Goal: Task Accomplishment & Management: Complete application form

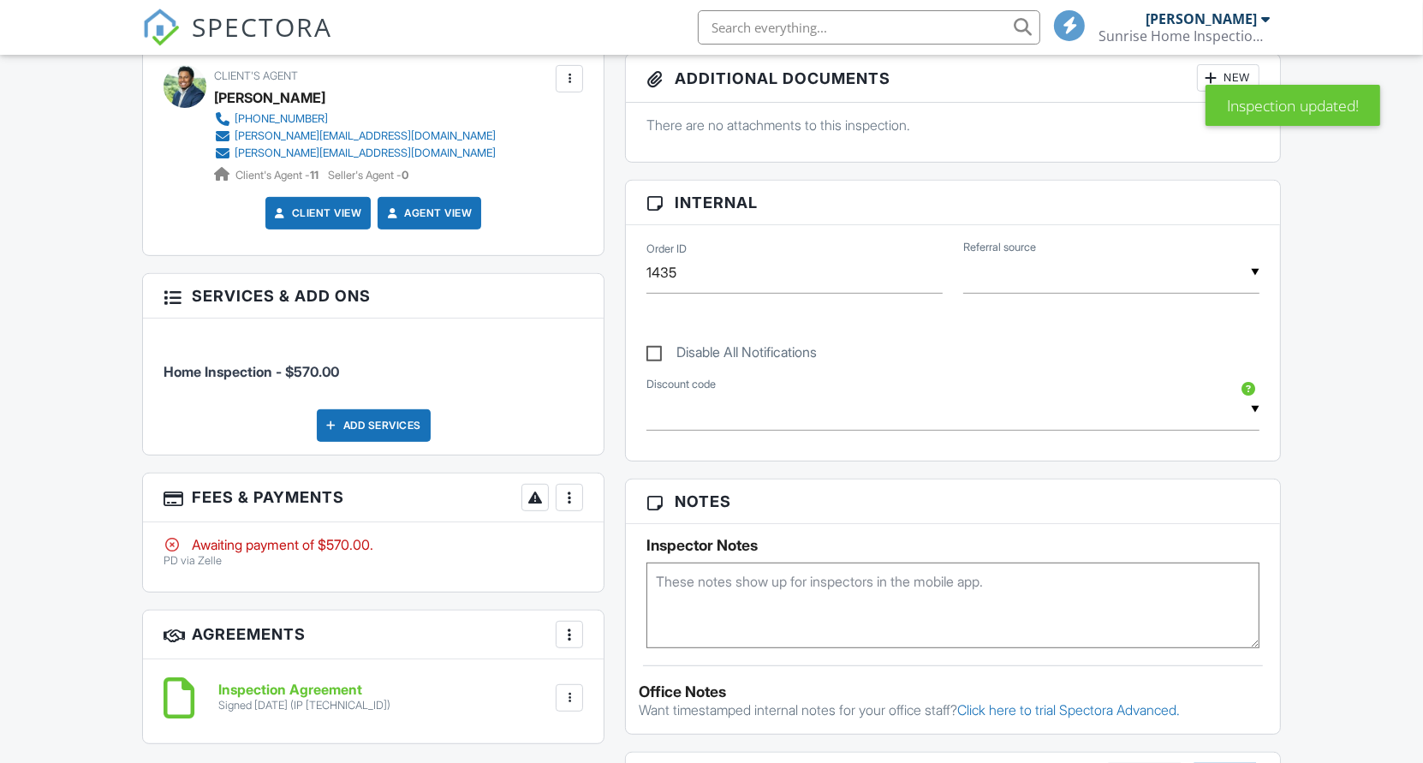
scroll to position [751, 0]
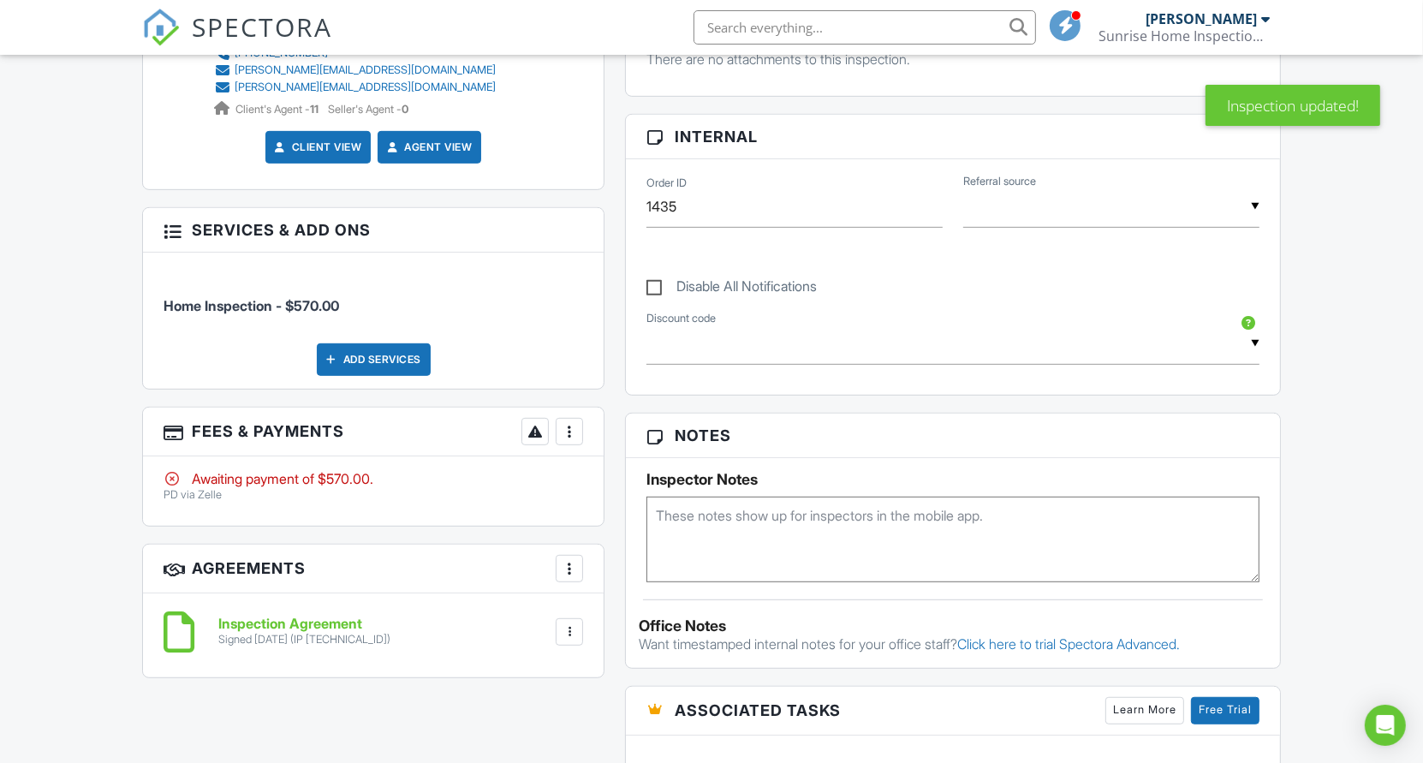
click at [572, 429] on div at bounding box center [569, 431] width 17 height 17
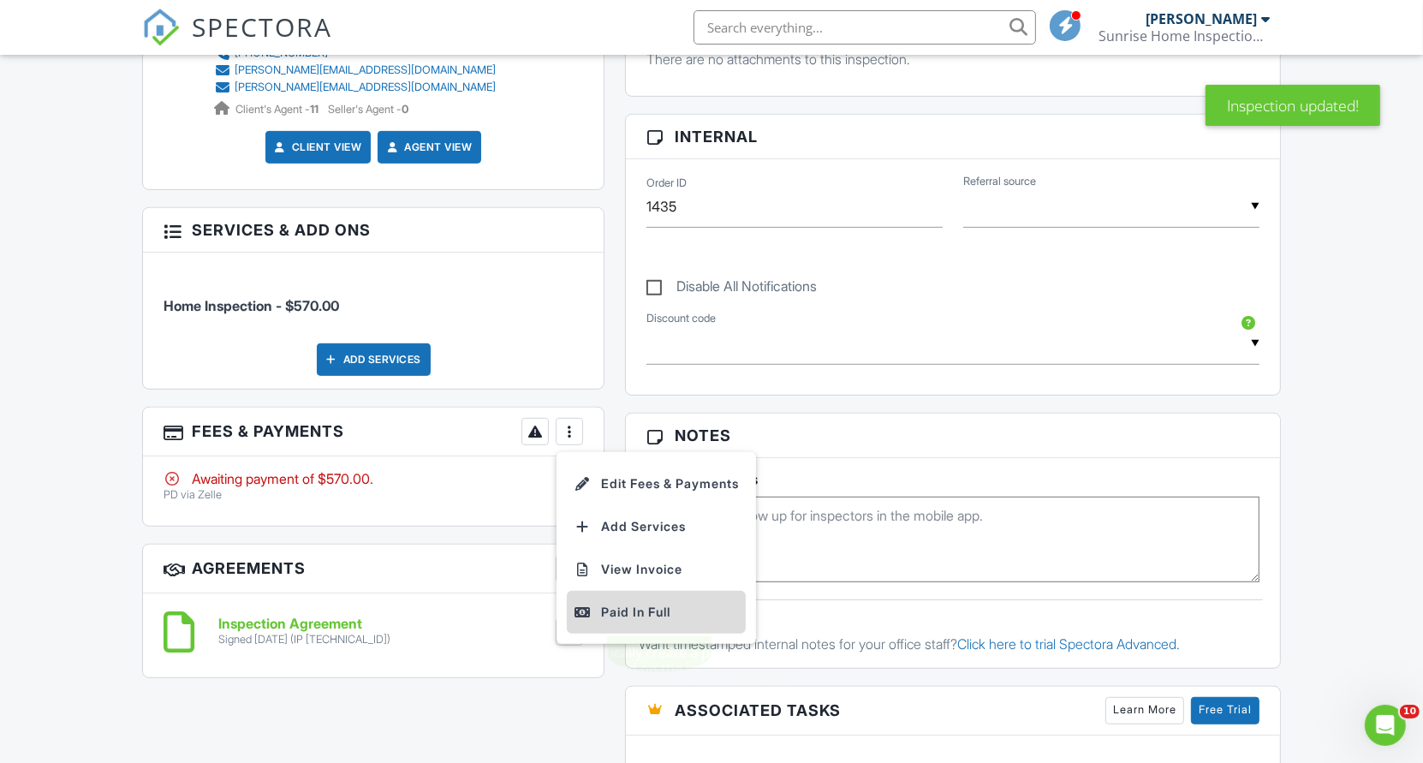
click at [630, 604] on div "Paid In Full" at bounding box center [656, 612] width 165 height 21
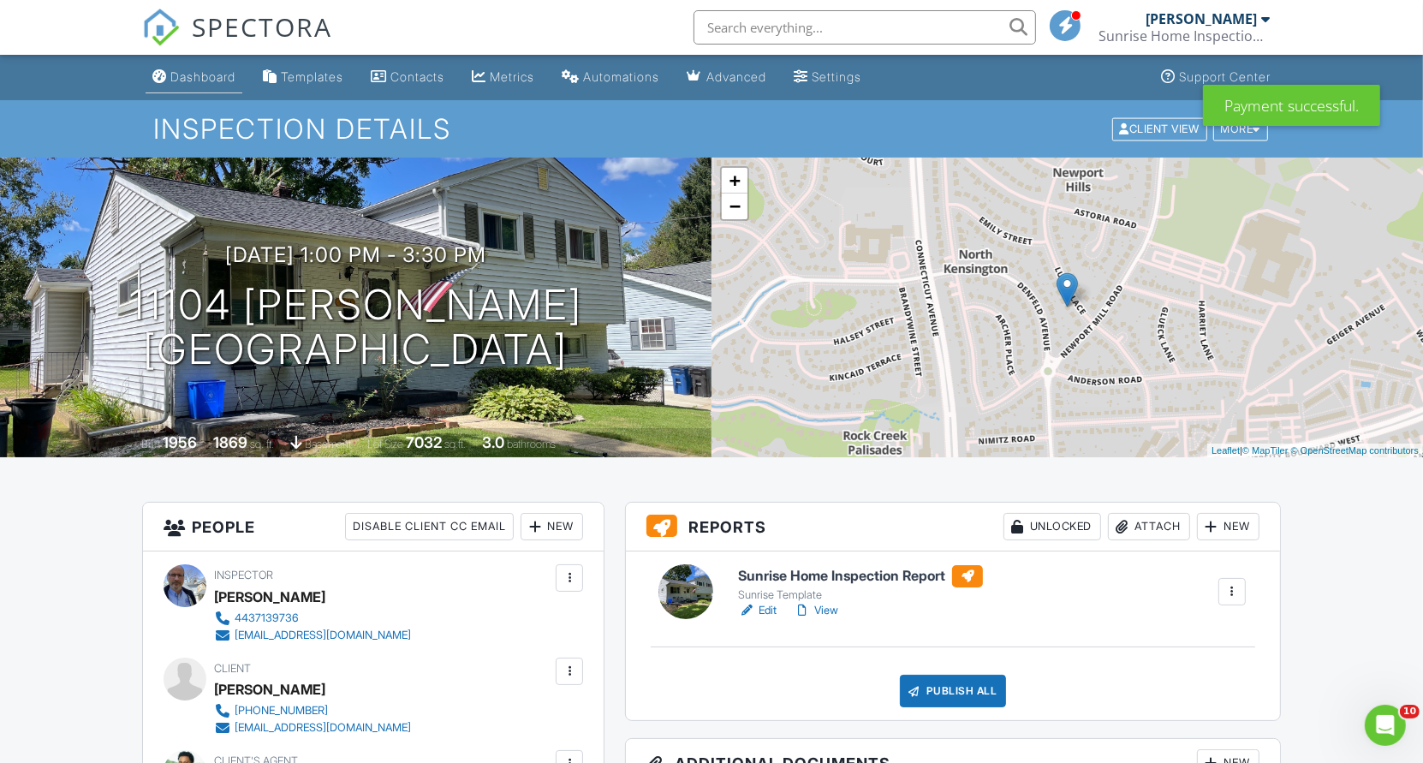
scroll to position [11272, 0]
click at [194, 75] on div "Dashboard" at bounding box center [202, 76] width 65 height 15
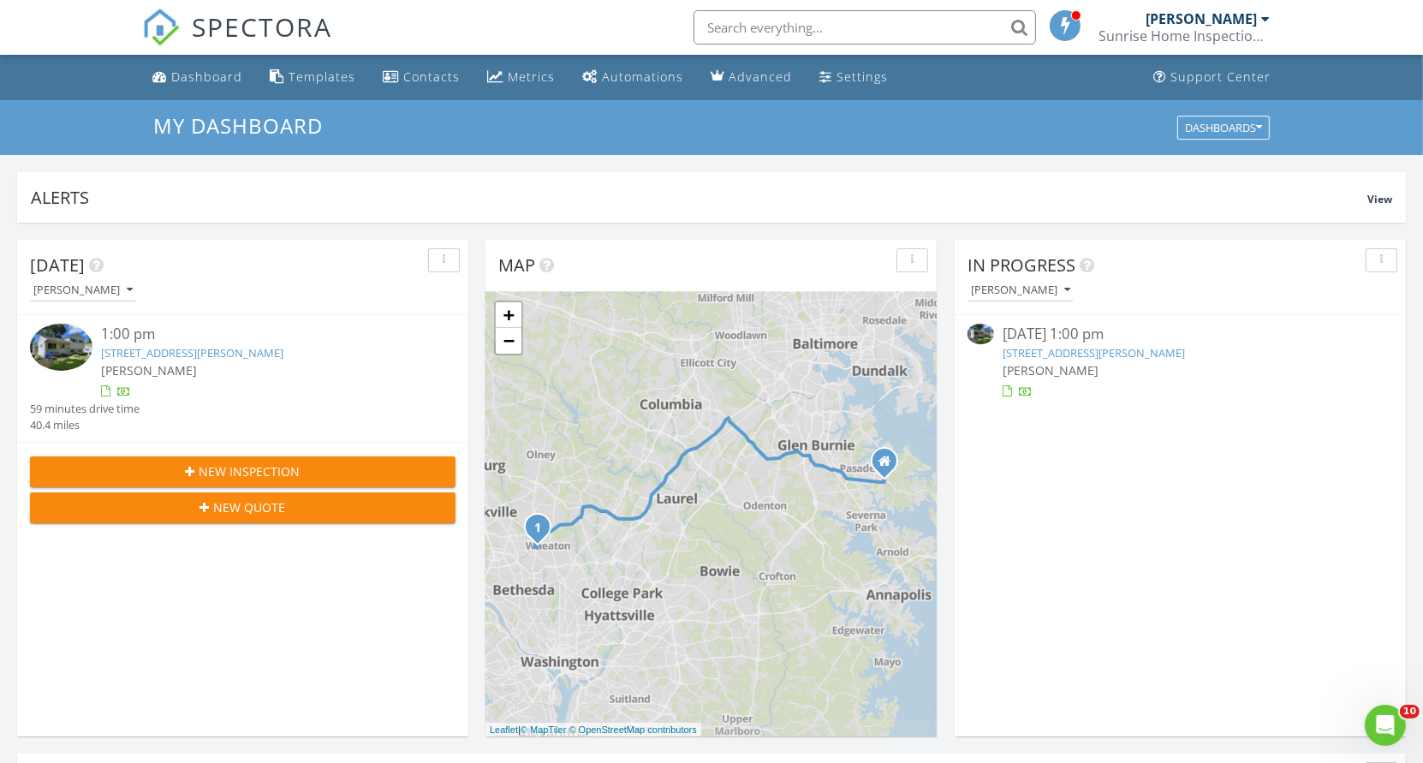
scroll to position [11323, 0]
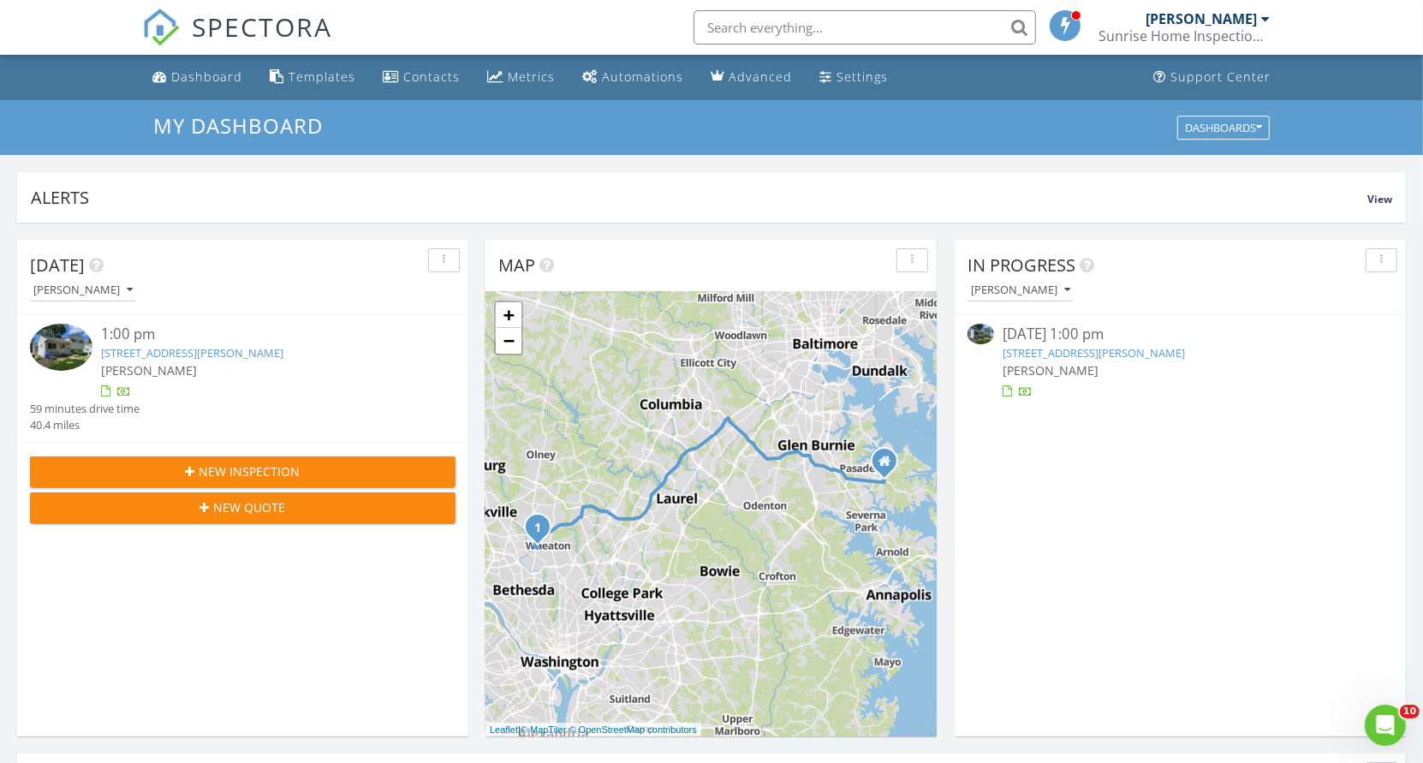
click at [260, 499] on span "New Quote" at bounding box center [250, 507] width 72 height 18
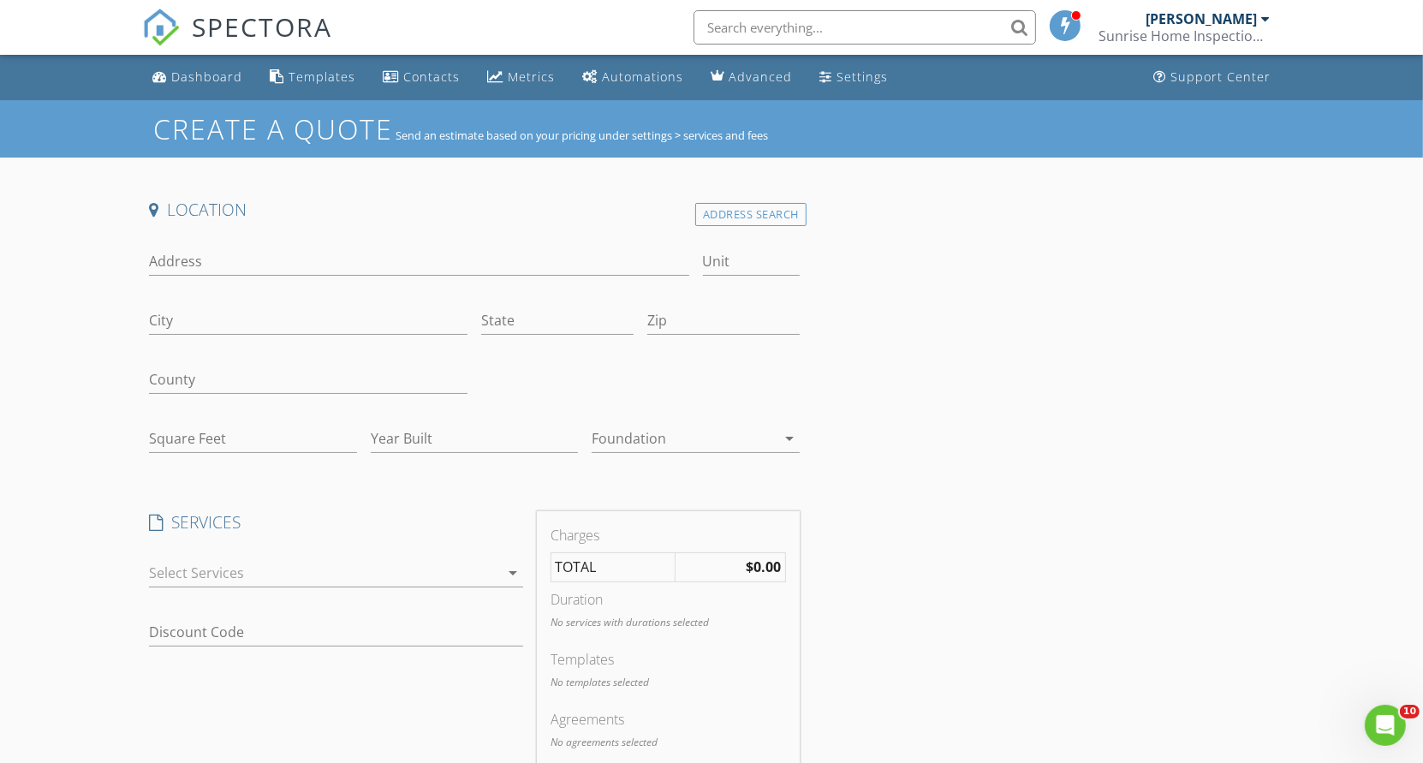
scroll to position [11323, 0]
click at [180, 266] on input "Address" at bounding box center [419, 262] width 540 height 28
click at [713, 209] on div "Address Search" at bounding box center [750, 214] width 111 height 23
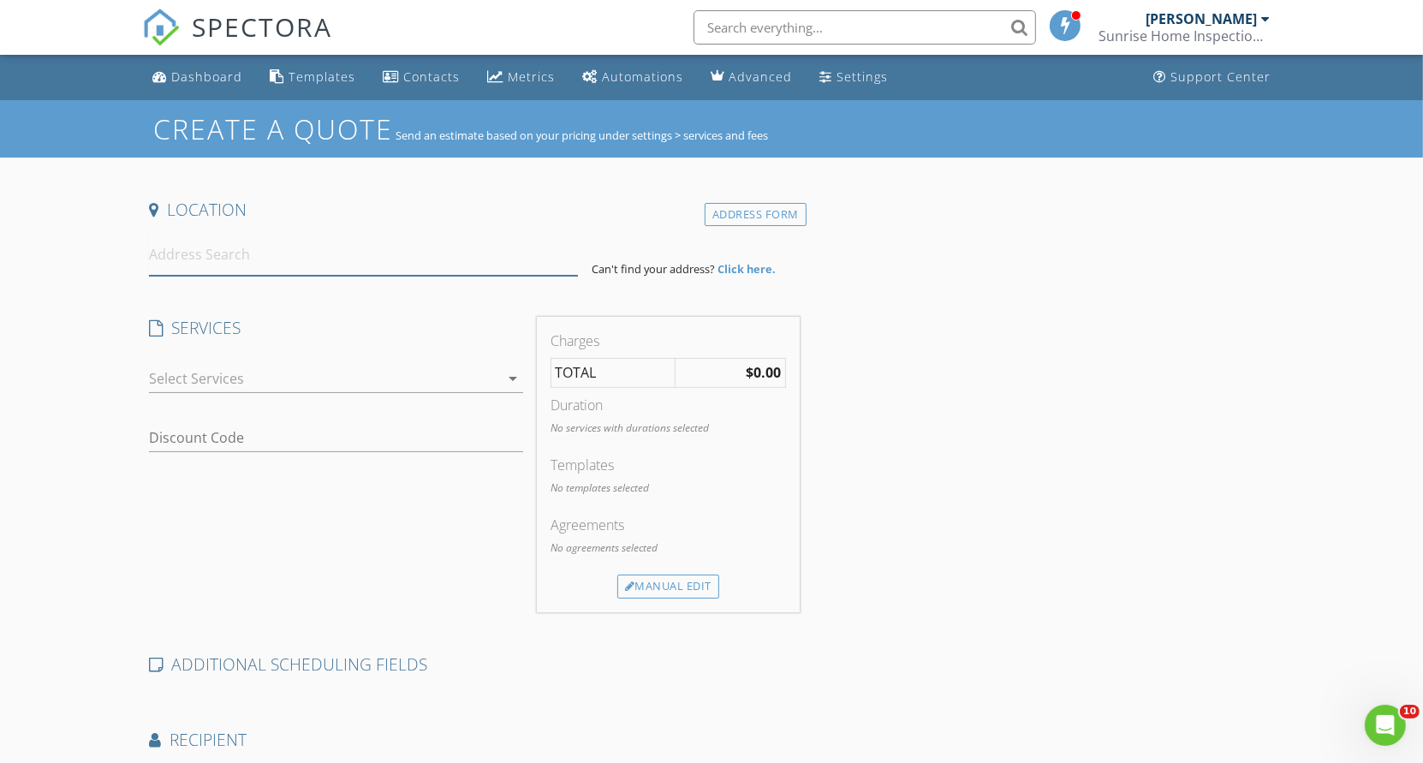
click at [176, 256] on input at bounding box center [363, 255] width 429 height 42
paste input "1728 E 32nd"
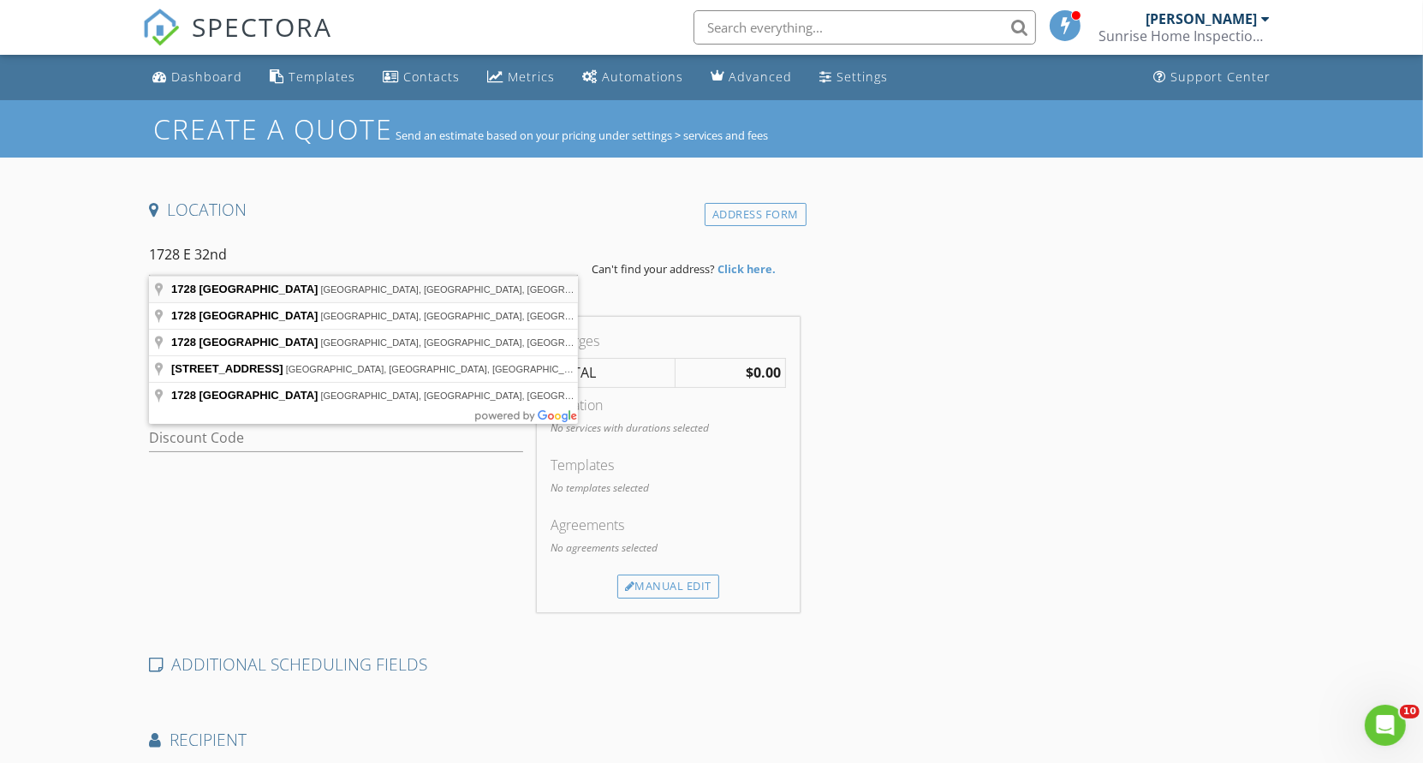
type input "1728 East 32nd Street, Baltimore, MD, USA"
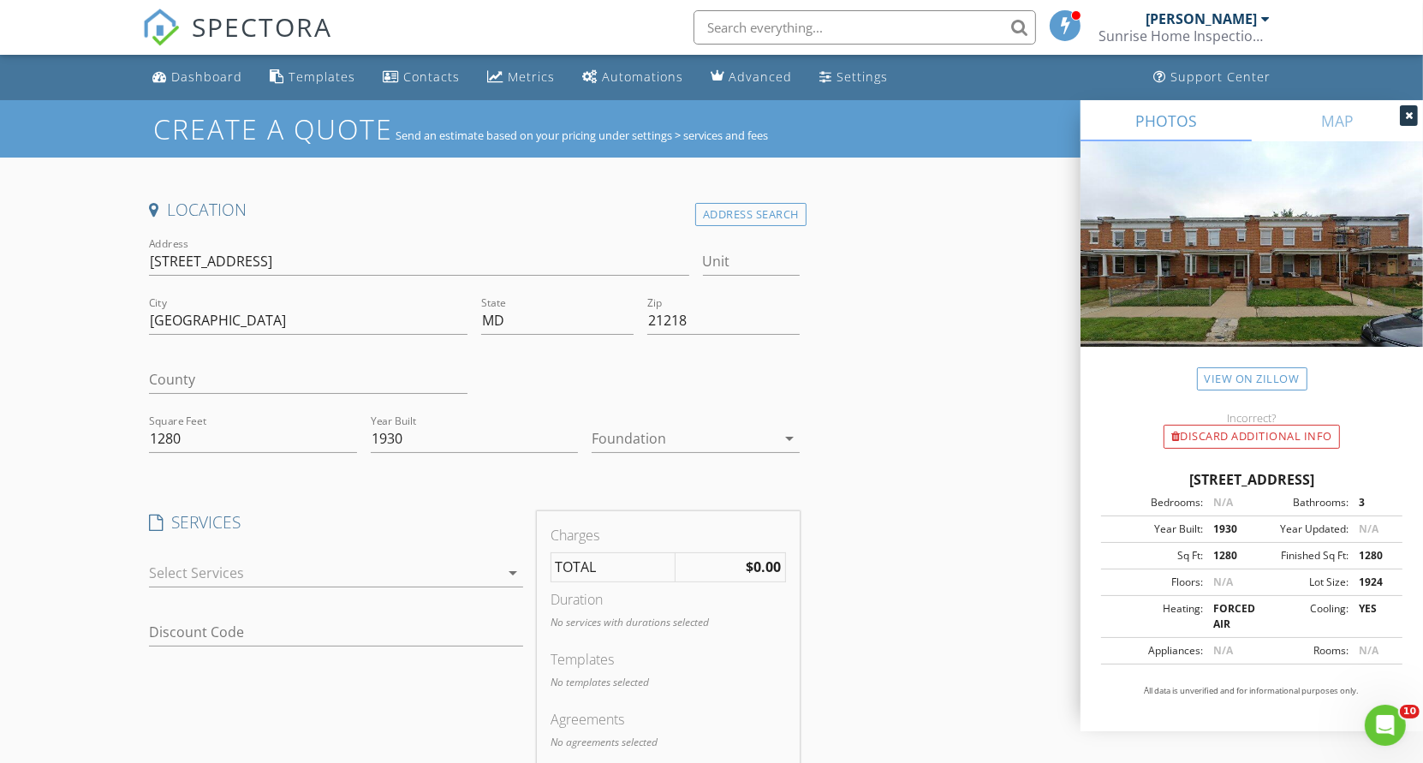
click at [222, 567] on div at bounding box center [323, 572] width 349 height 27
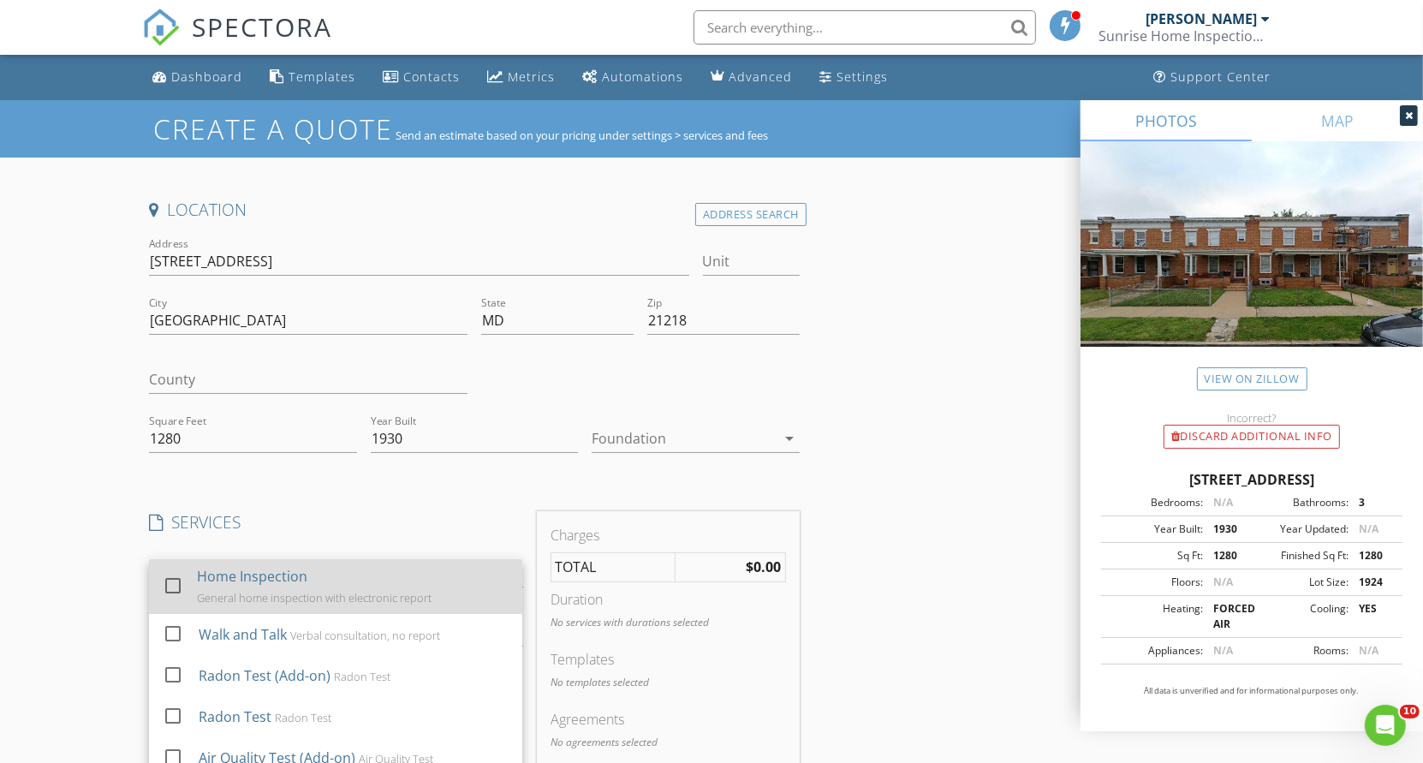
click at [176, 582] on div at bounding box center [172, 584] width 29 height 29
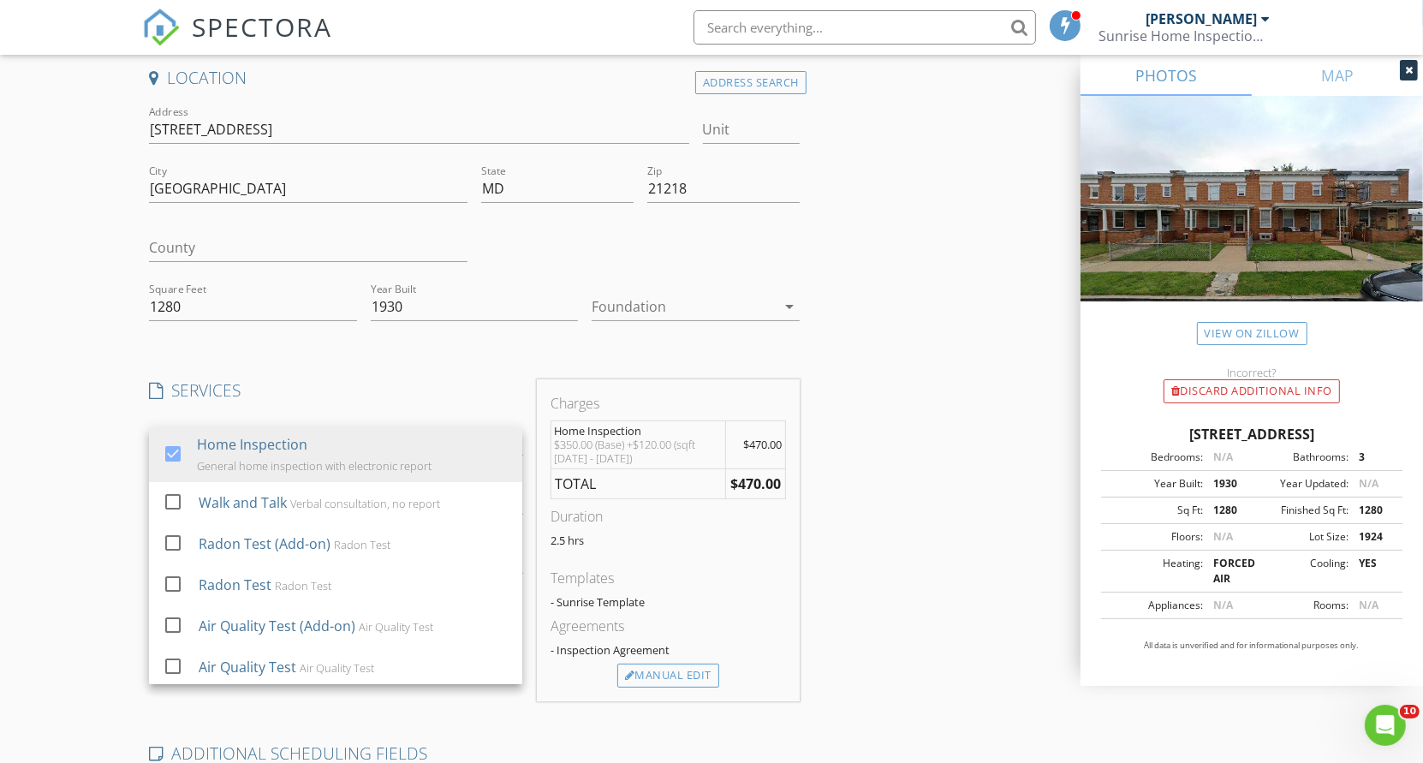
scroll to position [0, 0]
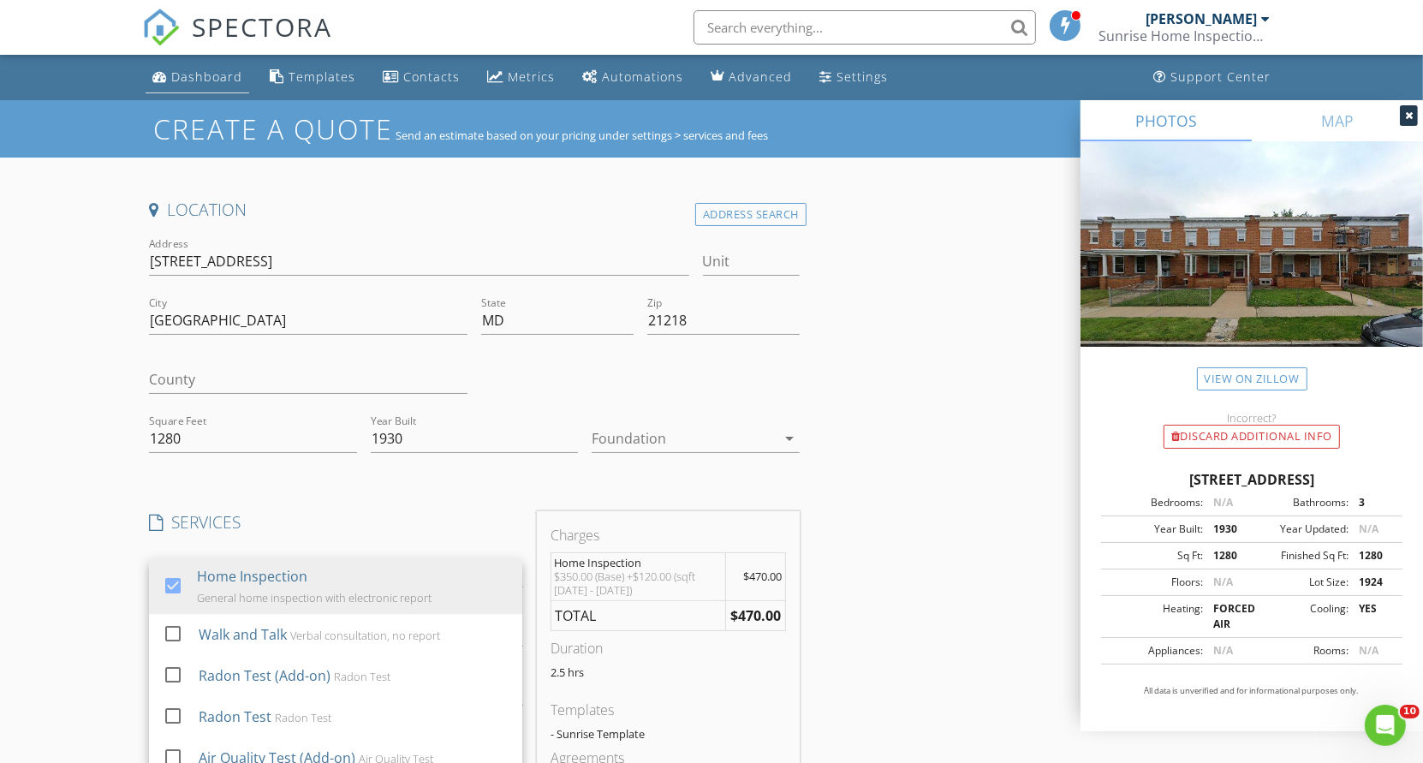
click at [194, 73] on div "Dashboard" at bounding box center [206, 77] width 71 height 16
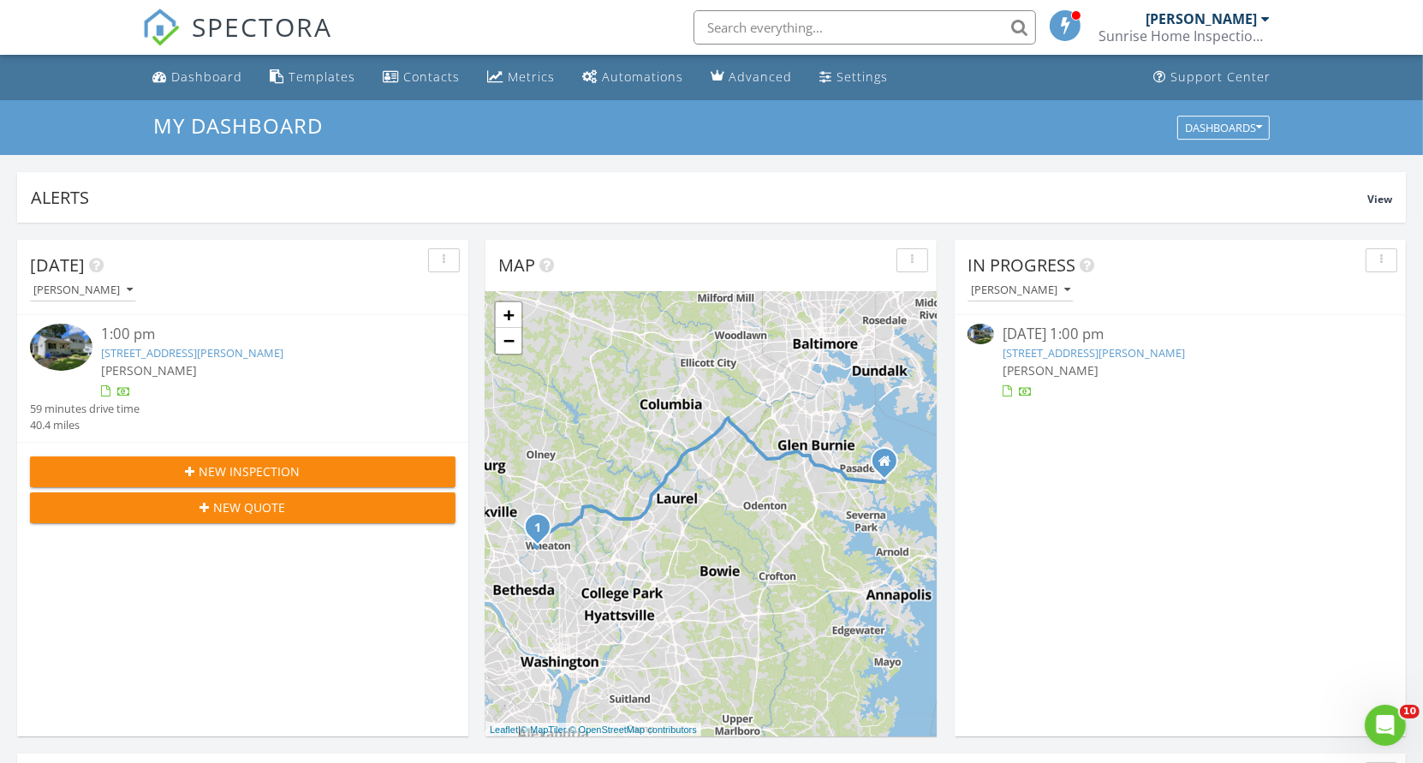
click at [191, 459] on button "New Inspection" at bounding box center [243, 472] width 426 height 31
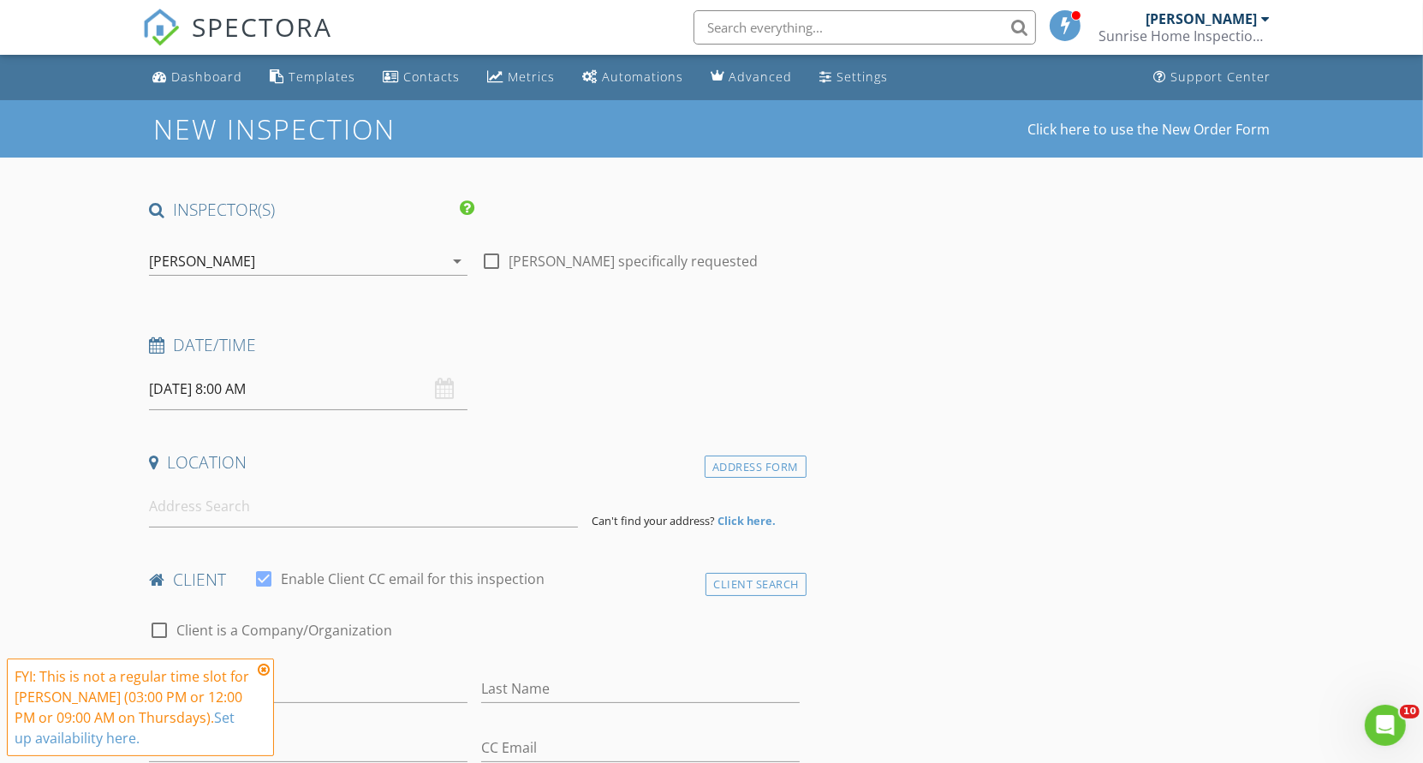
scroll to position [11323, 0]
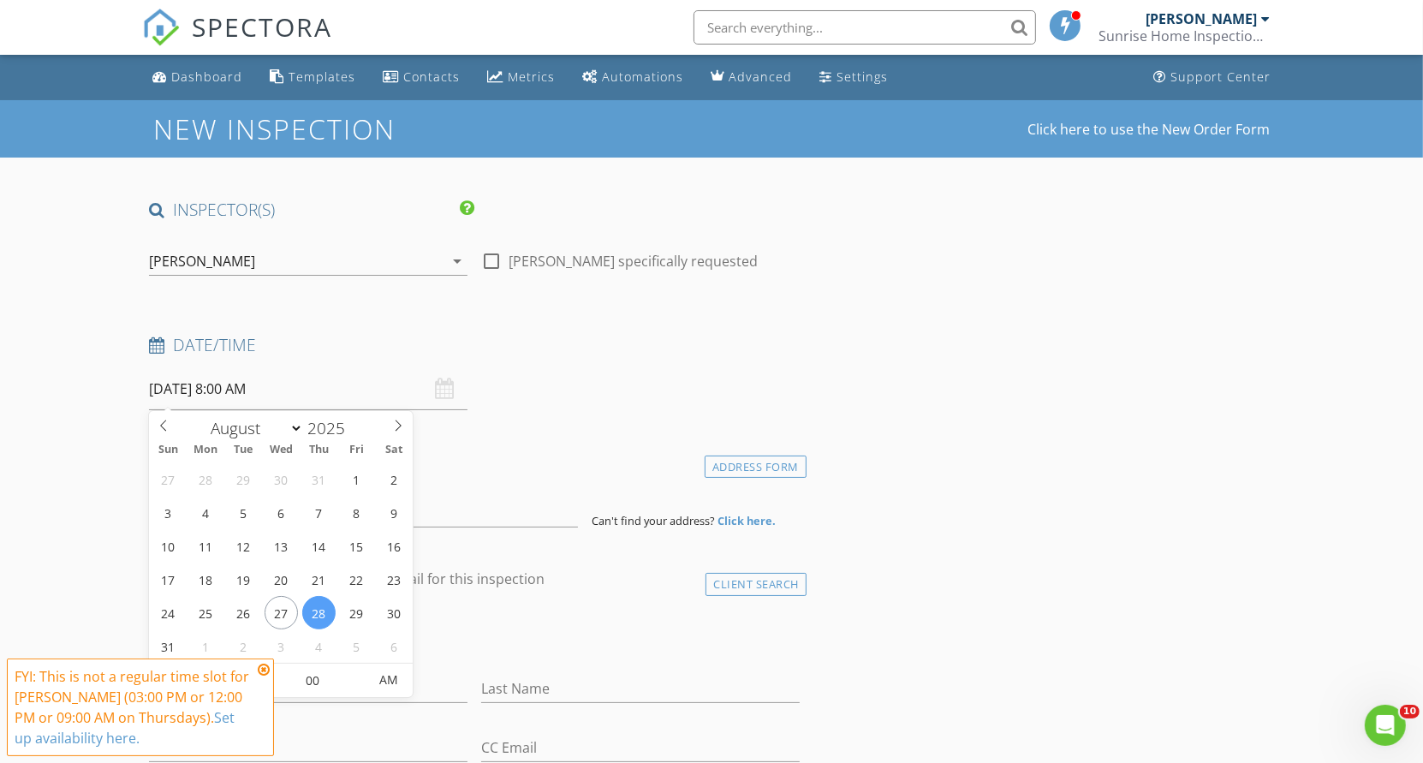
click at [267, 387] on input "08/28/2025 8:00 AM" at bounding box center [308, 389] width 319 height 42
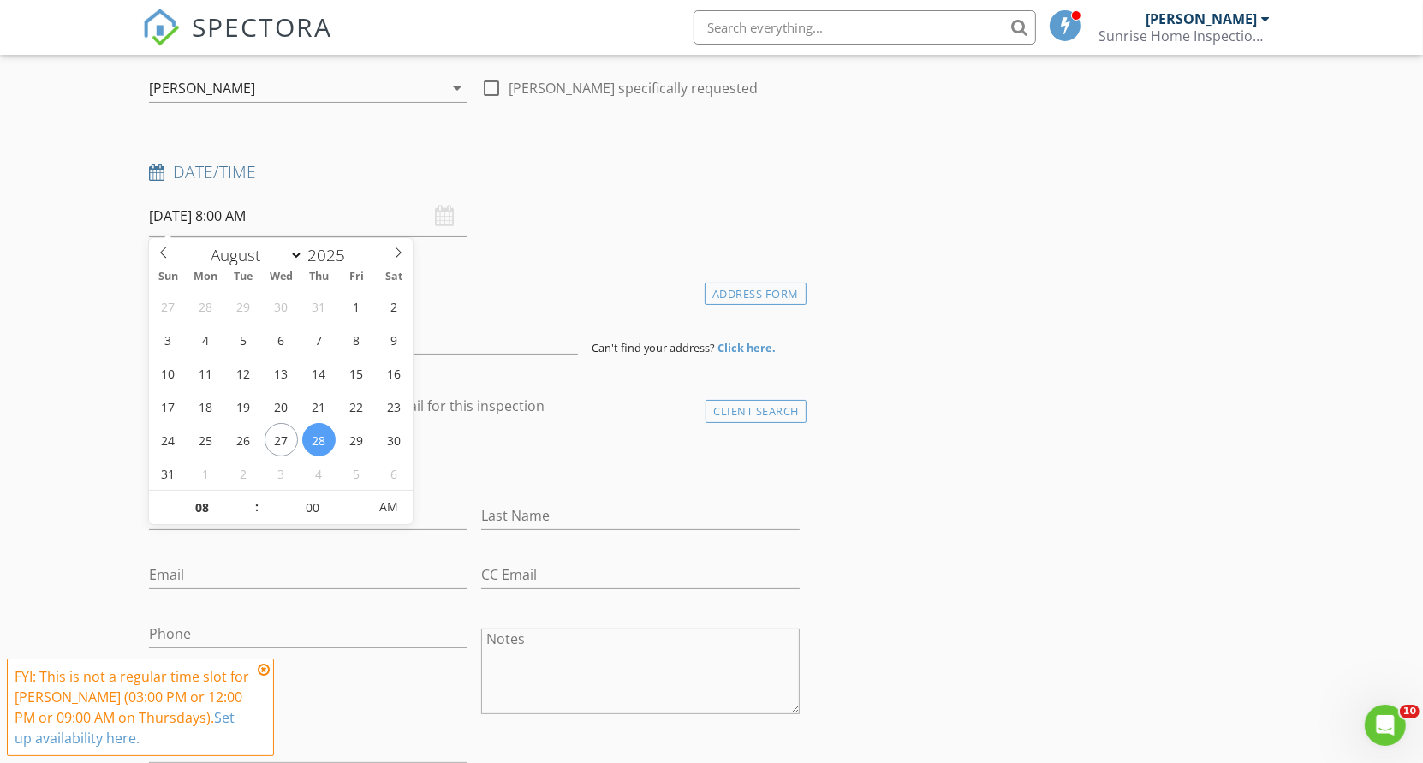
scroll to position [202, 0]
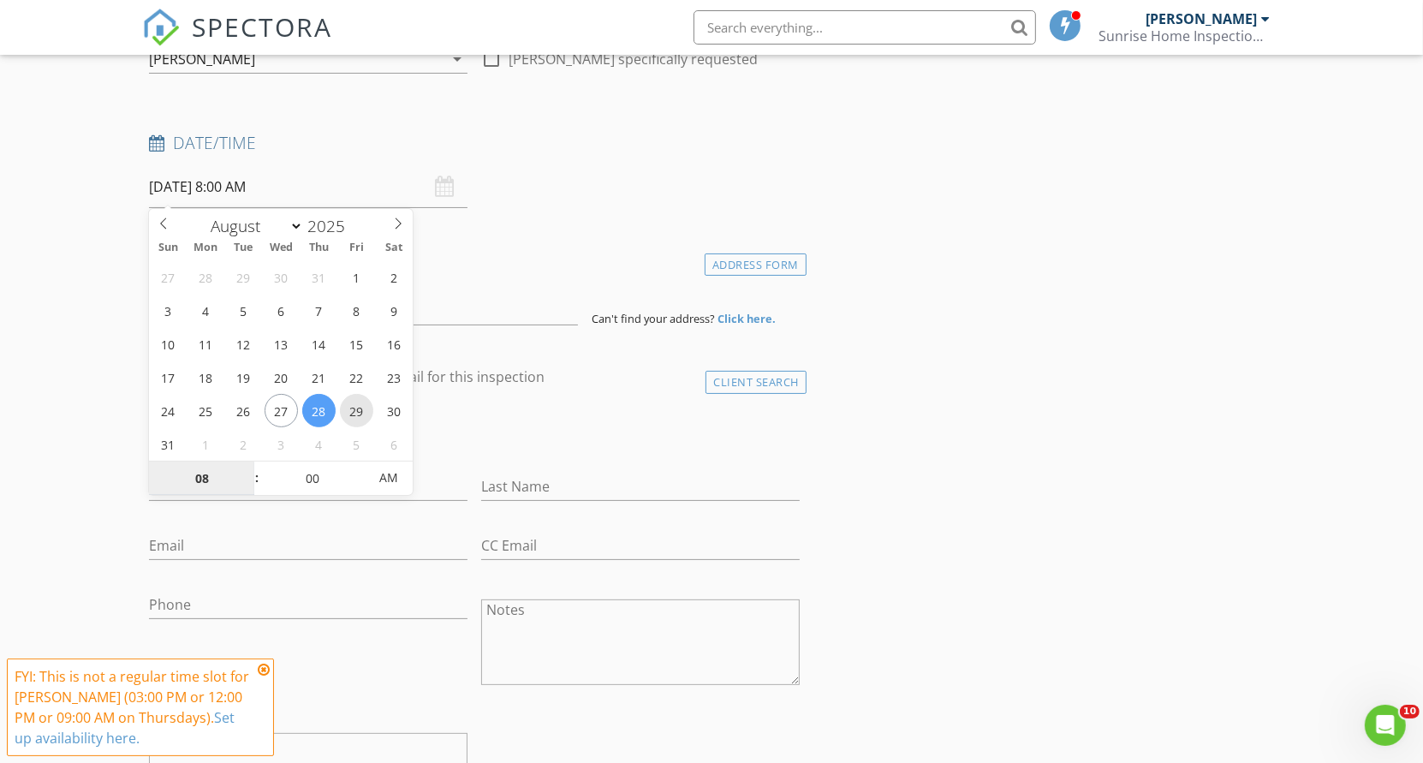
type input "08/29/2025 8:00 AM"
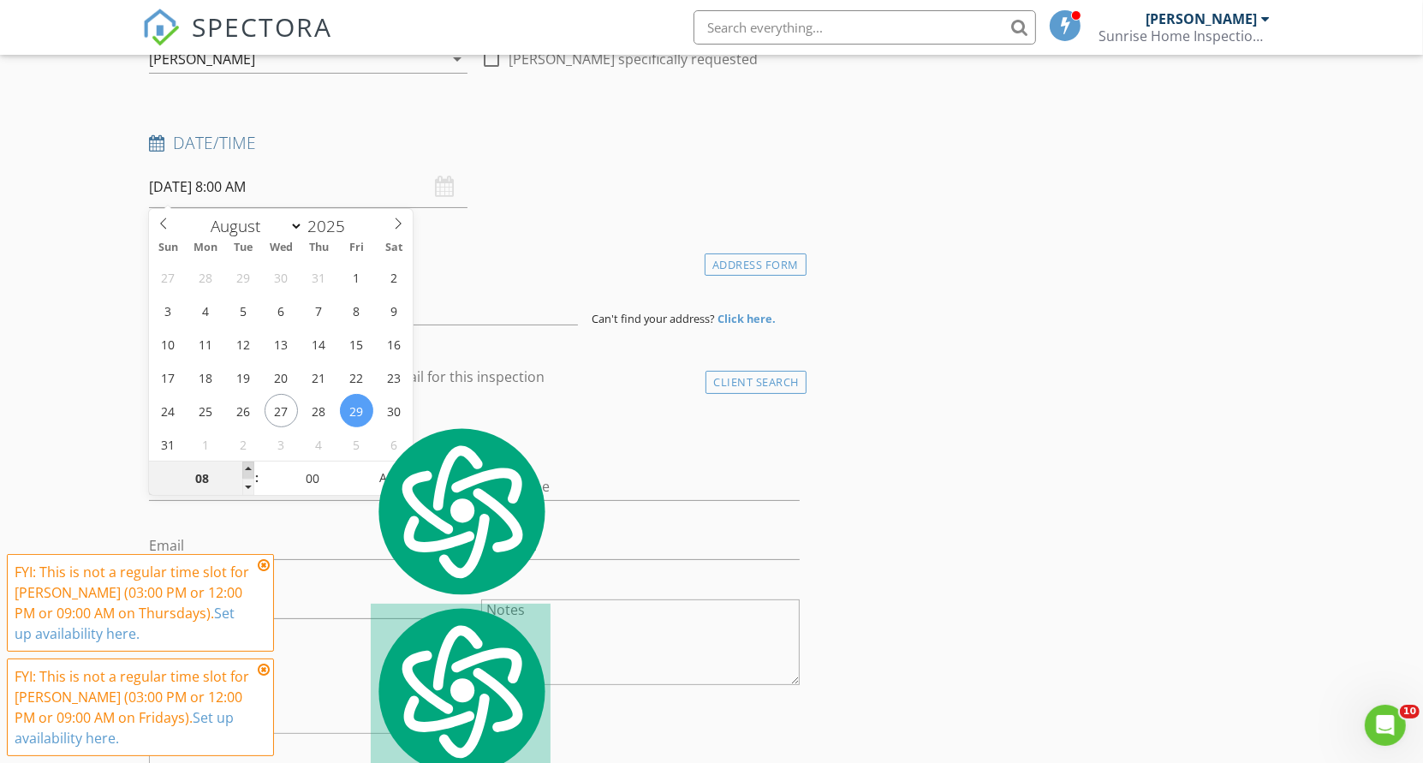
type input "09"
type input "08/29/2025 9:00 AM"
click at [246, 465] on span at bounding box center [248, 470] width 12 height 17
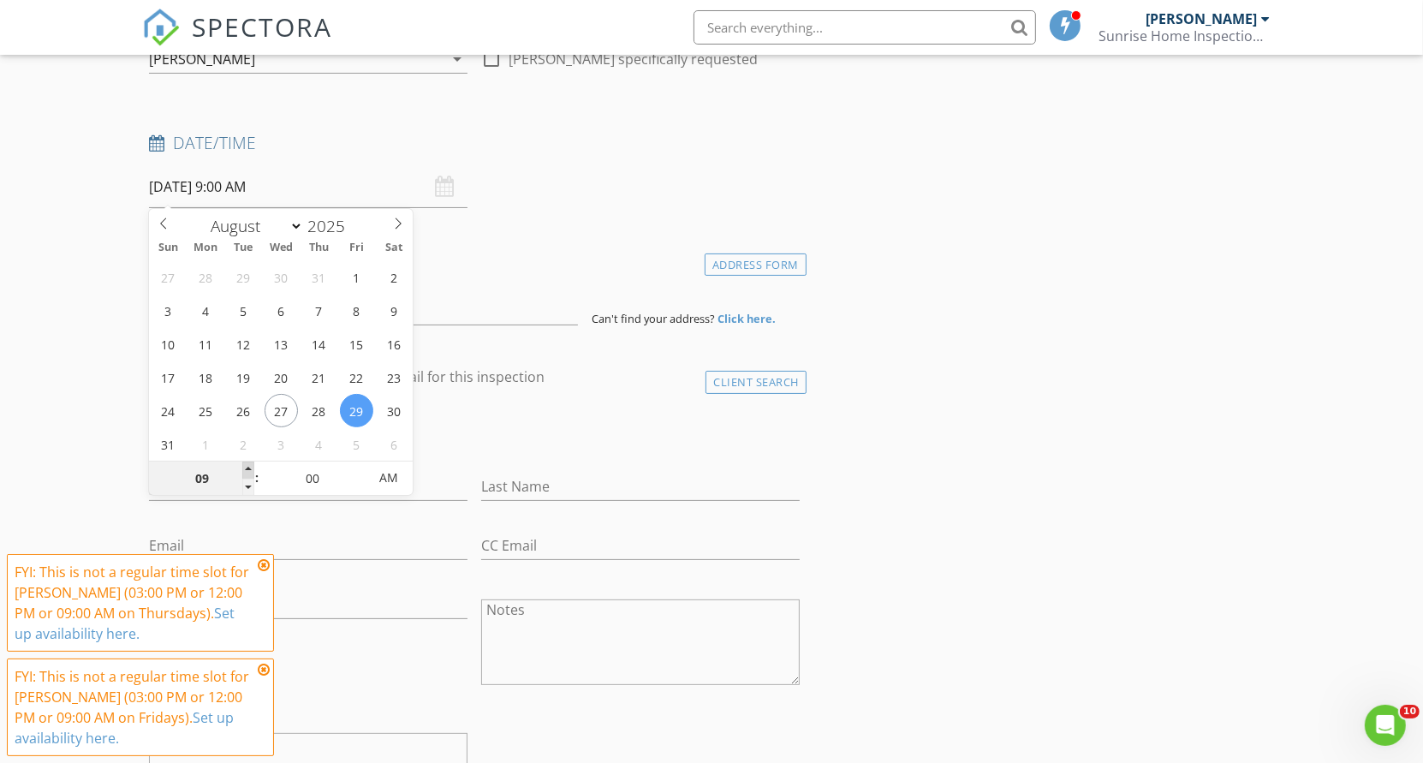
type input "10"
type input "08/29/2025 10:00 AM"
click at [246, 466] on span at bounding box center [248, 470] width 12 height 17
type input "11"
type input "08/29/2025 11:00 AM"
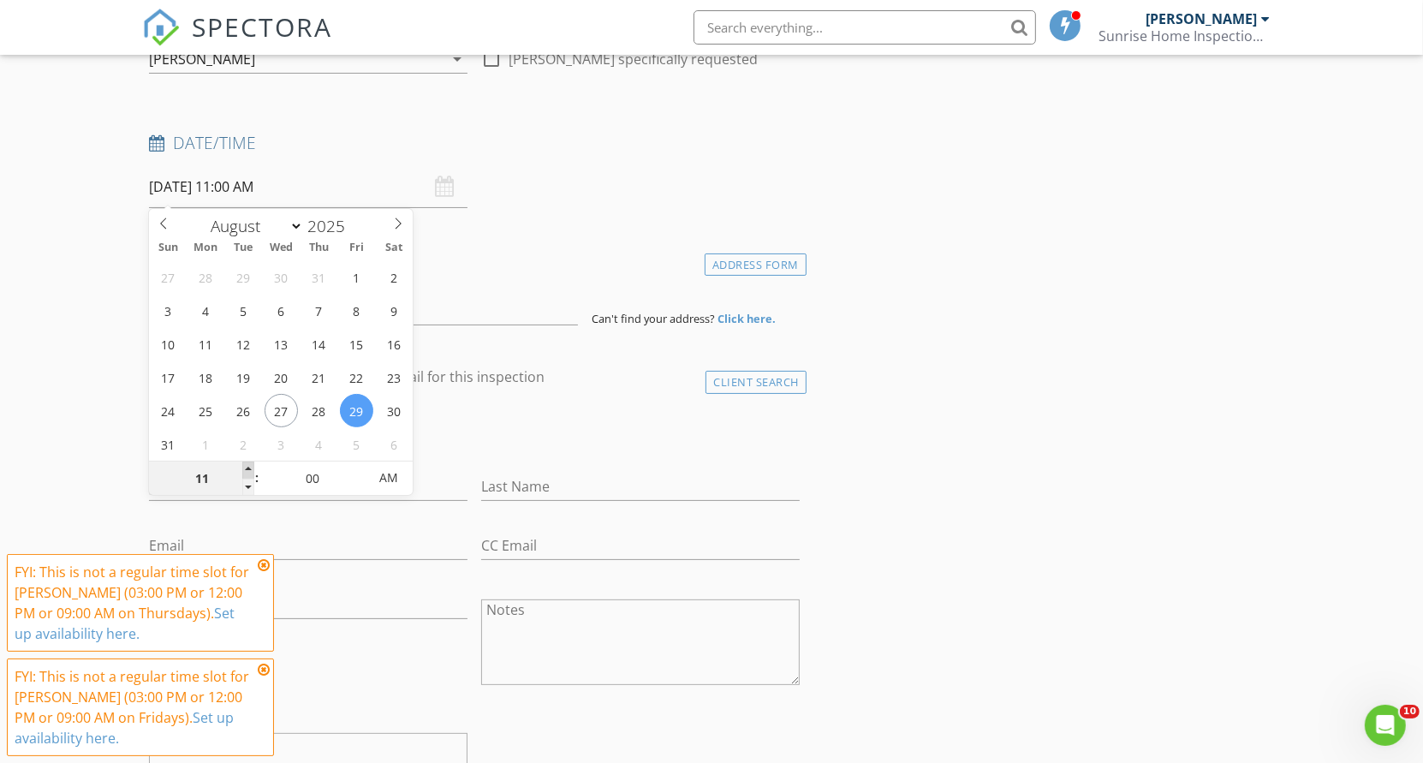
click at [246, 466] on span at bounding box center [248, 470] width 12 height 17
type input "12"
type input "08/29/2025 12:00 PM"
click at [246, 466] on span at bounding box center [248, 470] width 12 height 17
type input "01"
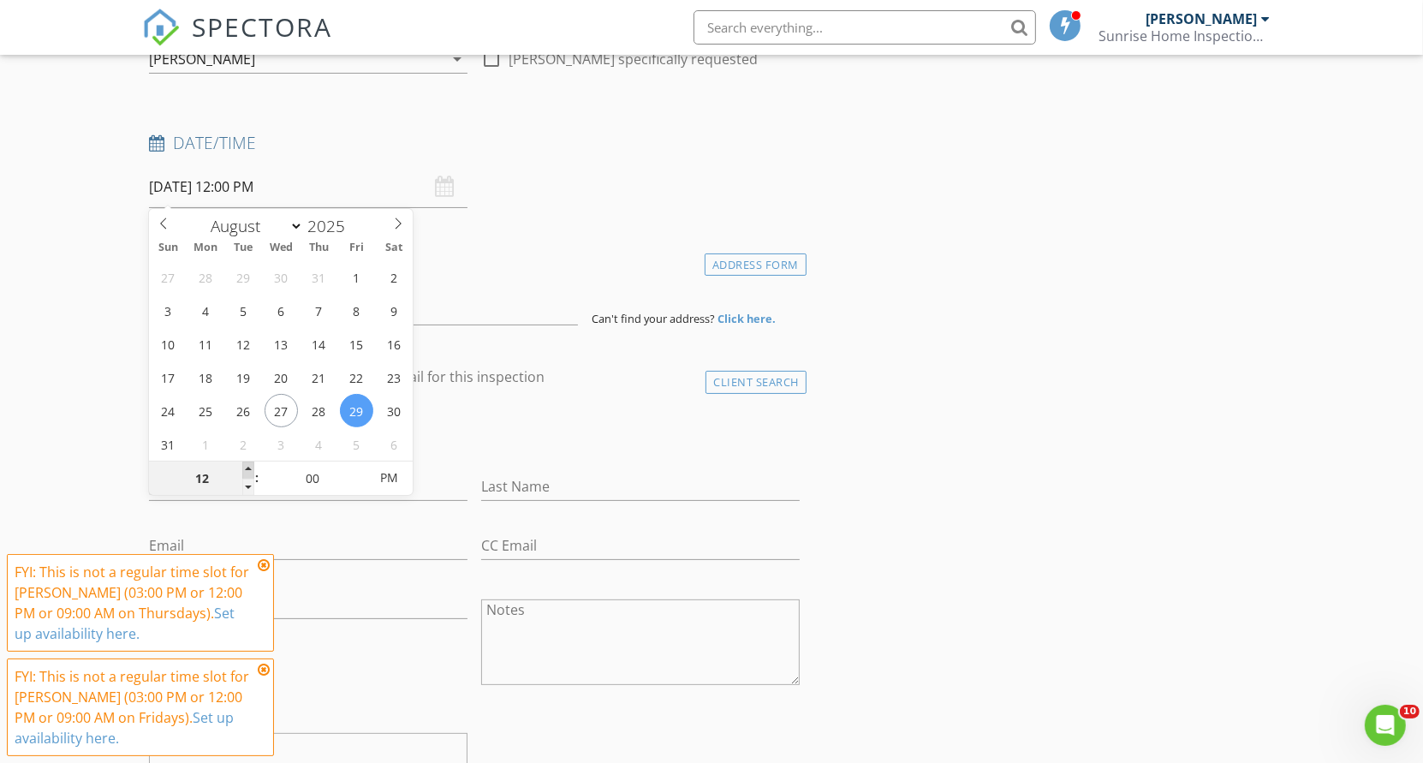
type input "08/29/2025 1:00 PM"
click at [246, 466] on span at bounding box center [248, 470] width 12 height 17
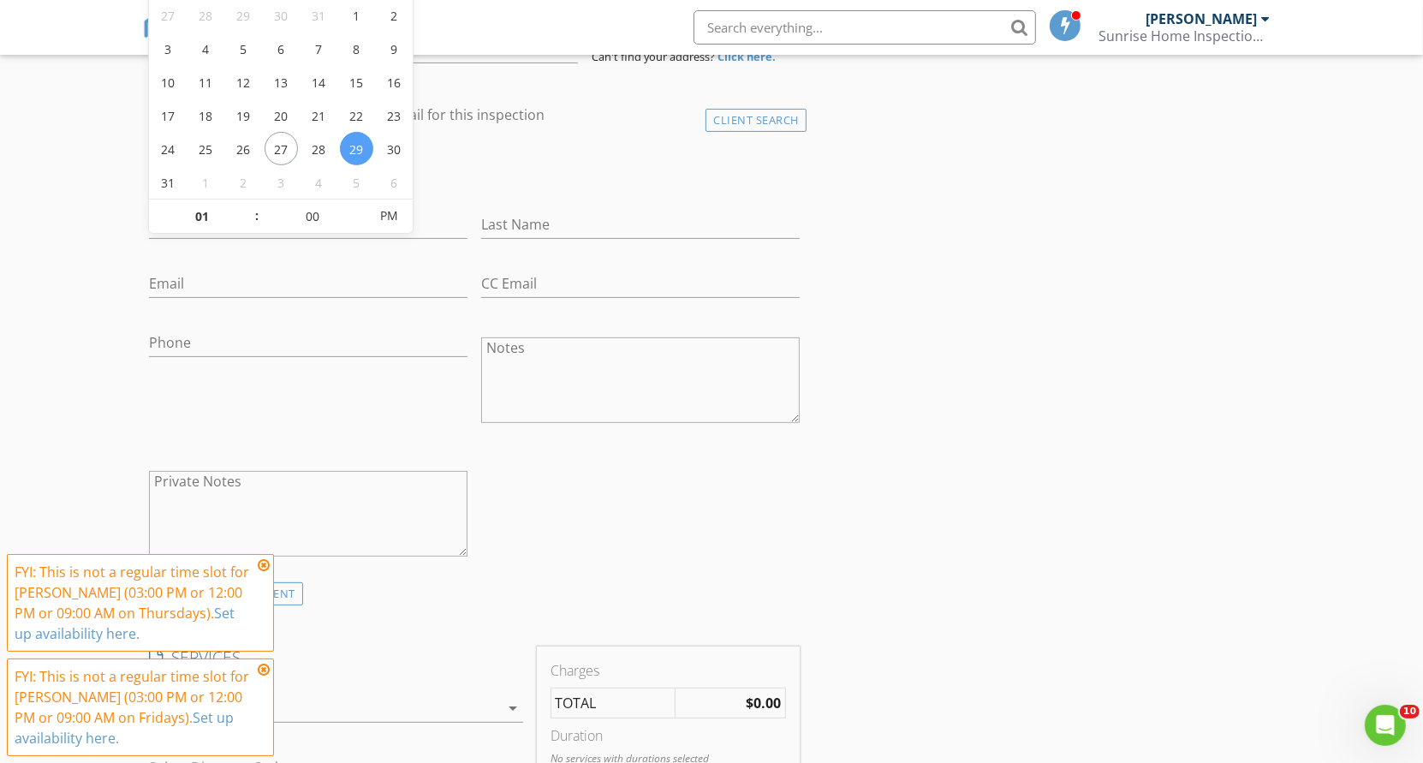
scroll to position [465, 0]
click at [265, 565] on icon at bounding box center [264, 565] width 12 height 14
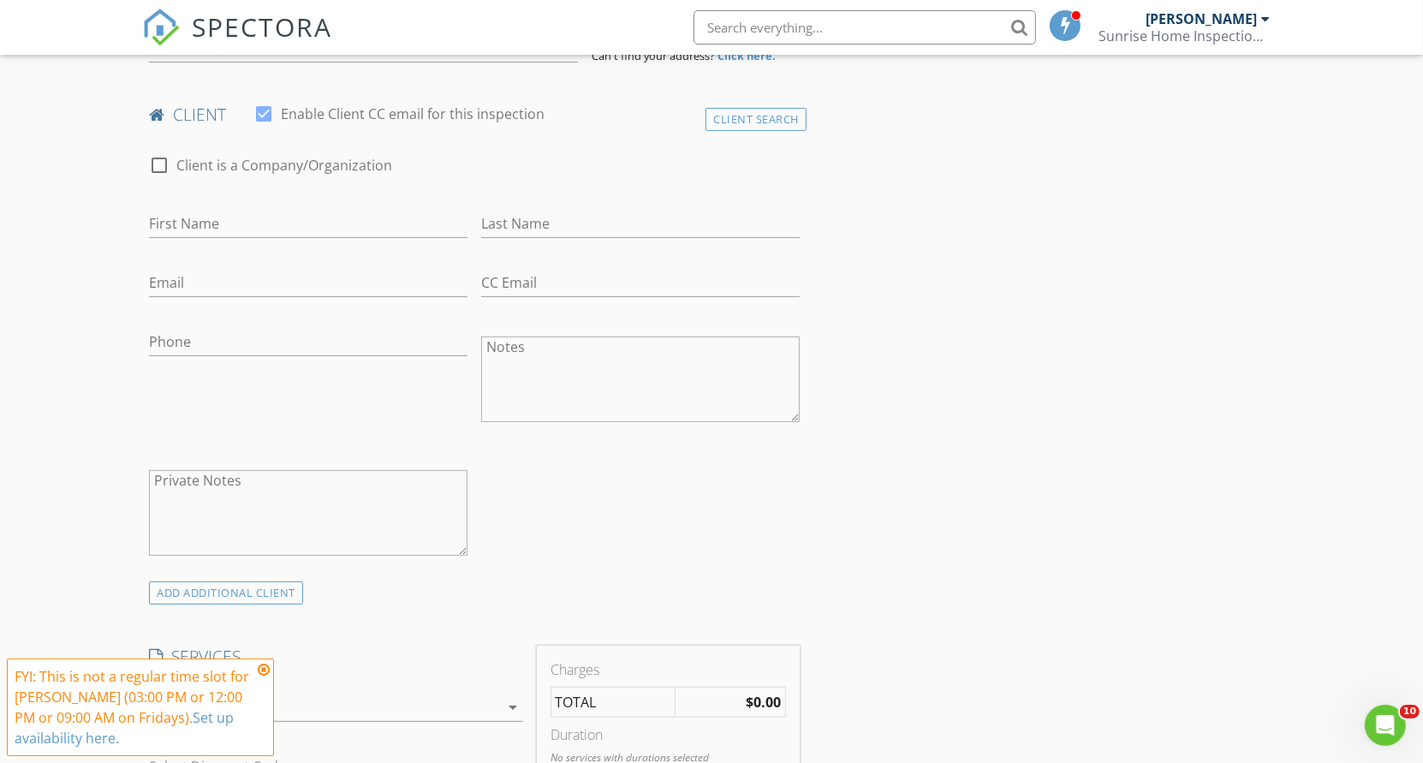
click at [263, 671] on icon at bounding box center [264, 670] width 12 height 14
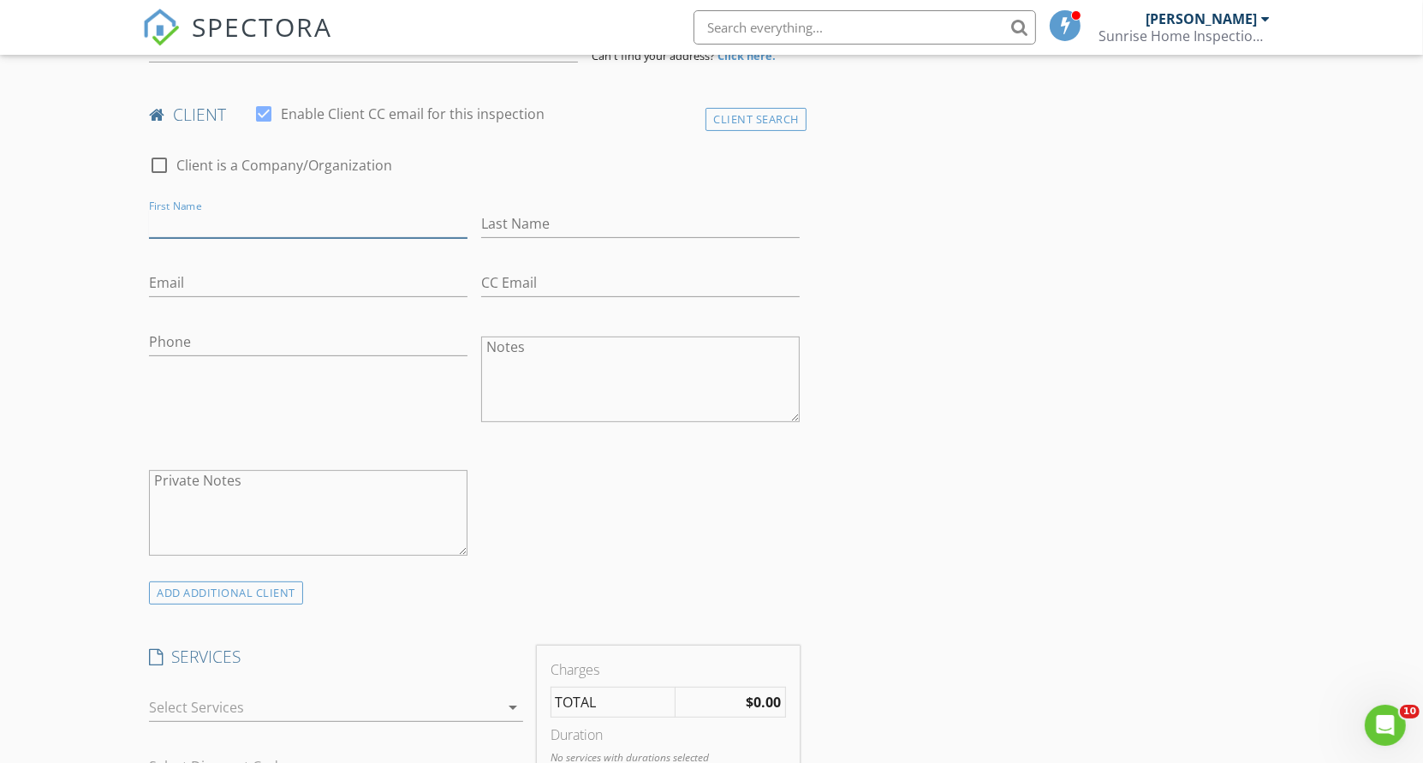
click at [191, 217] on input "First Name" at bounding box center [308, 224] width 319 height 28
type input "Eric"
click at [230, 694] on div at bounding box center [323, 707] width 349 height 27
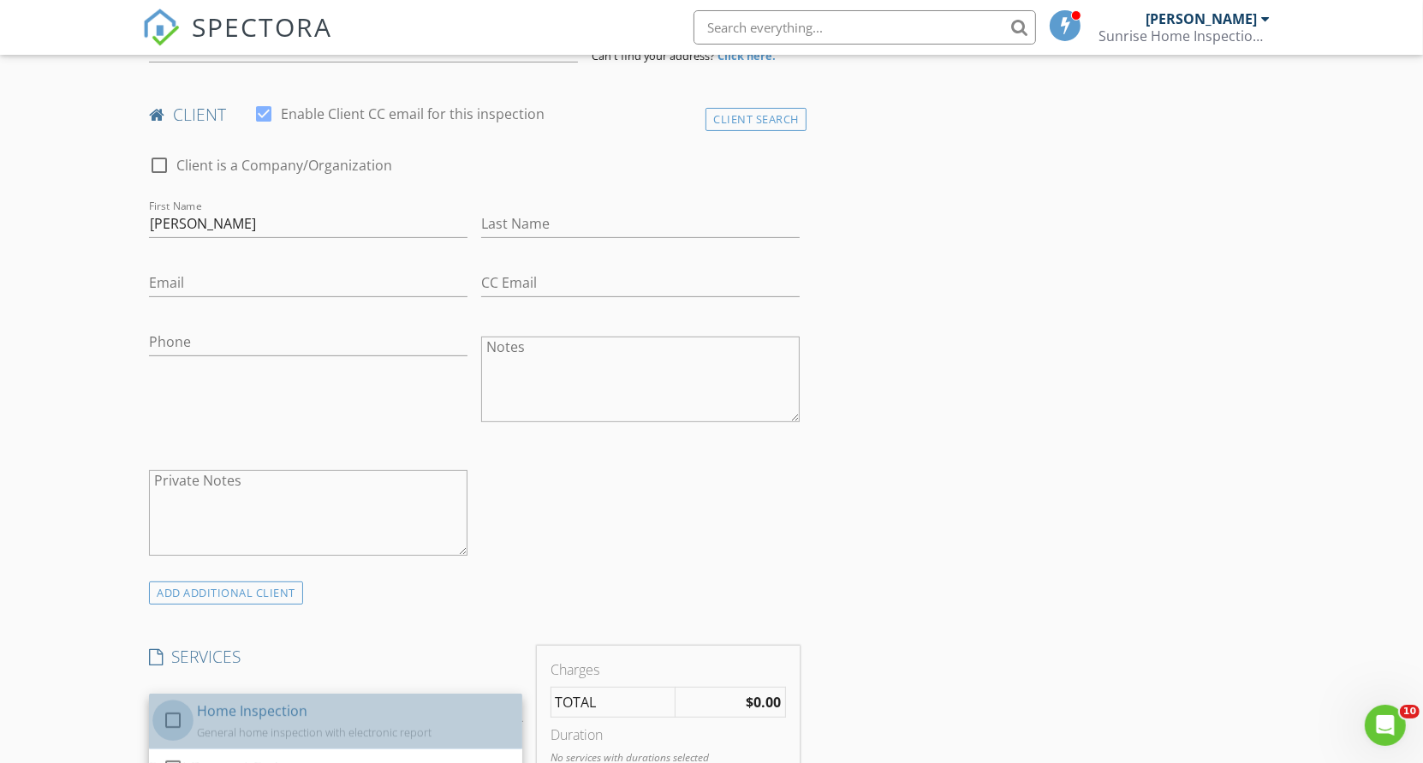
click at [176, 710] on div at bounding box center [172, 720] width 29 height 29
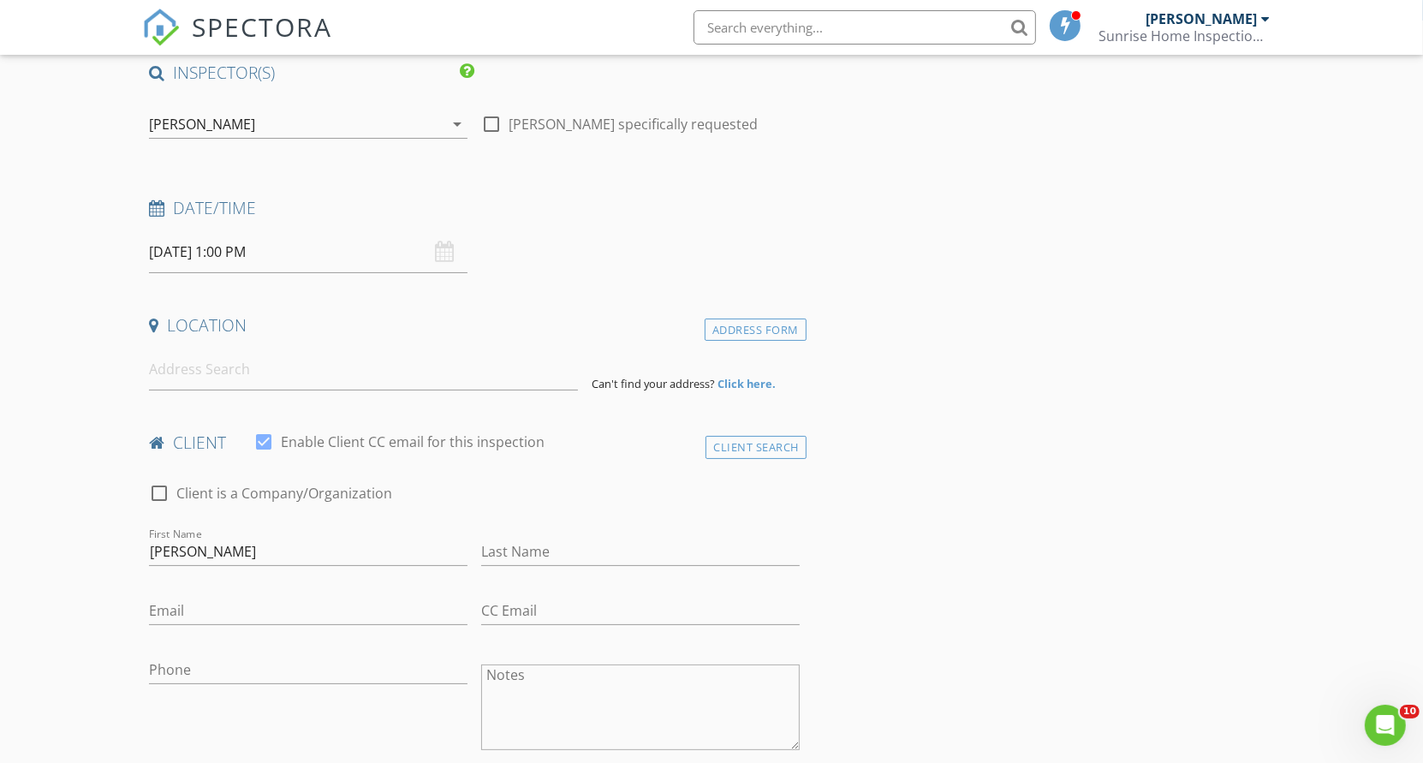
scroll to position [99, 0]
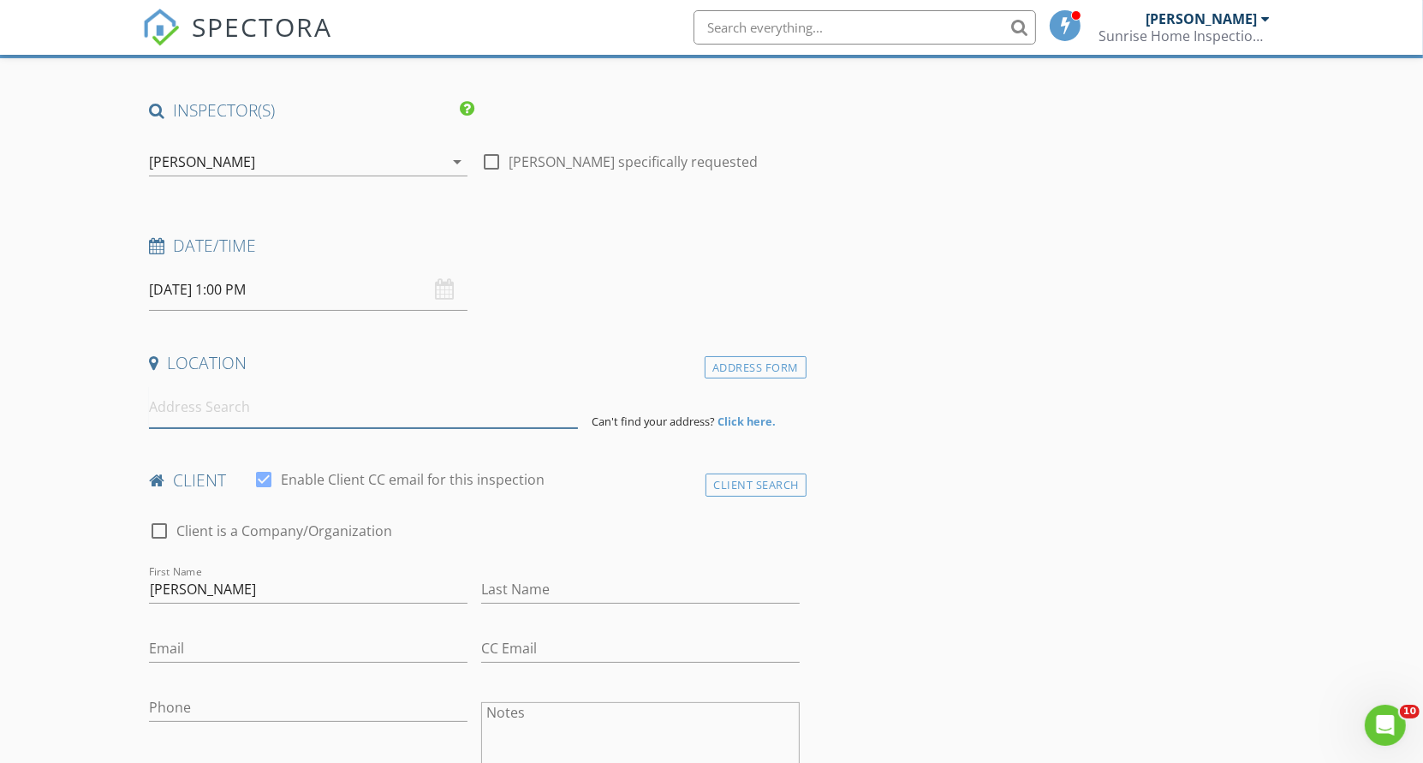
click at [202, 401] on input at bounding box center [363, 407] width 429 height 42
paste input "Sat 6/28/2025 12:30 Balt Co Insp Roberto/Willie 9603 Baron Pl Rosedale -- Zelle…"
type input "Sat 6/28/2025 12:30 Balt Co Insp Roberto/Willie 9603 Baron Pl Rosedale -- Zelle…"
drag, startPoint x: 498, startPoint y: 405, endPoint x: 310, endPoint y: 404, distance: 188.4
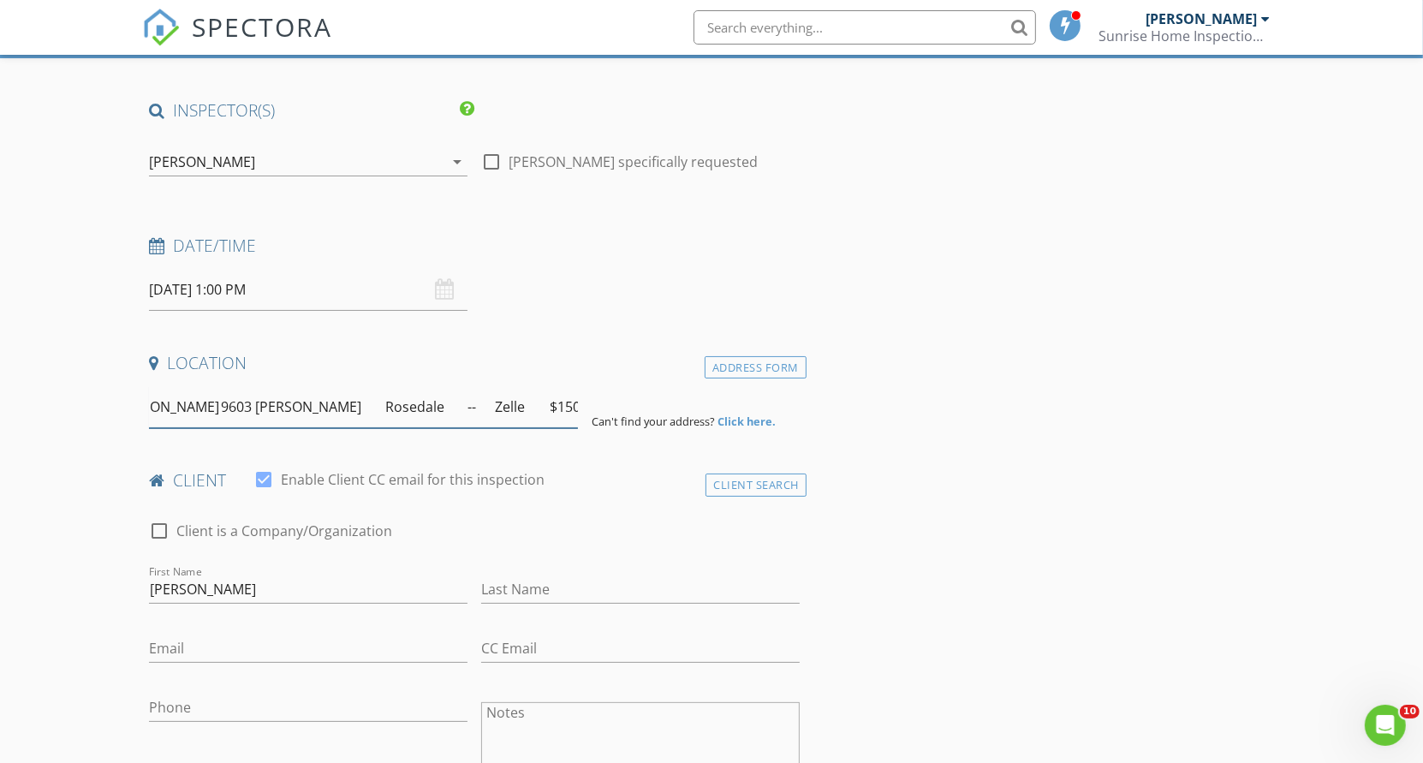
click at [310, 404] on input "Sat 6/28/2025 12:30 Balt Co Insp Roberto/Willie 9603 Baron Pl Rosedale -- Zelle…" at bounding box center [363, 407] width 429 height 42
type input "S"
paste input "1728 E 32nd"
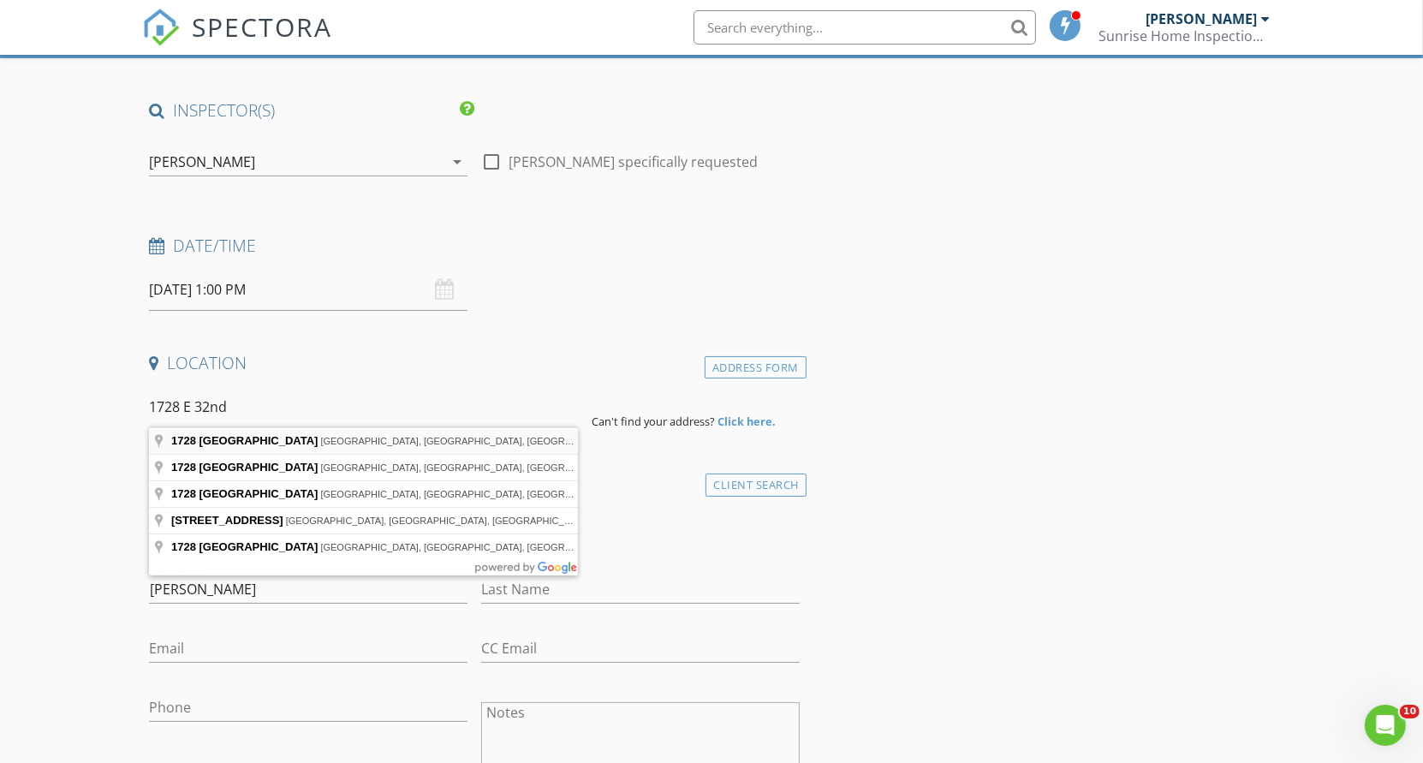
type input "1728 East 32nd Street, Baltimore, MD, USA"
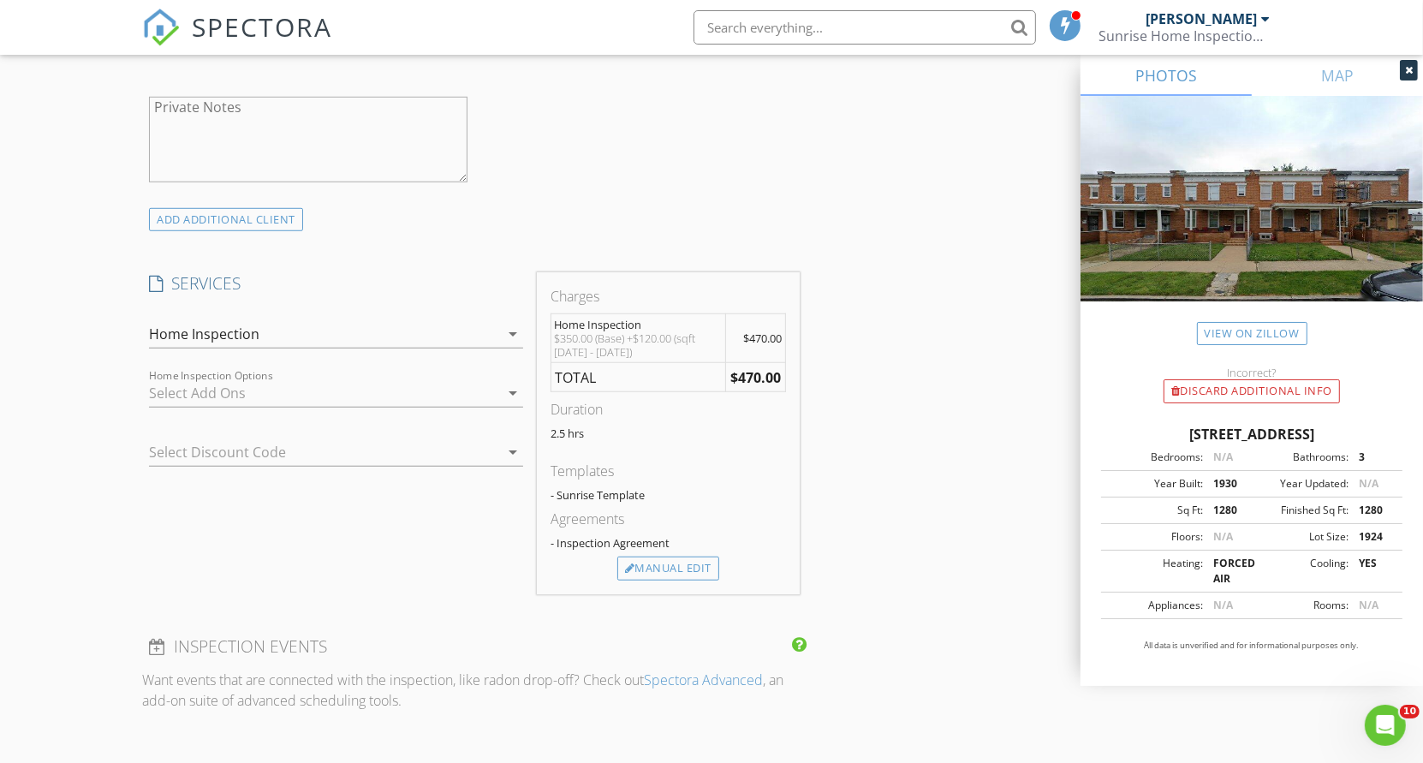
scroll to position [1191, 0]
click at [687, 555] on div "Manual Edit" at bounding box center [669, 567] width 102 height 24
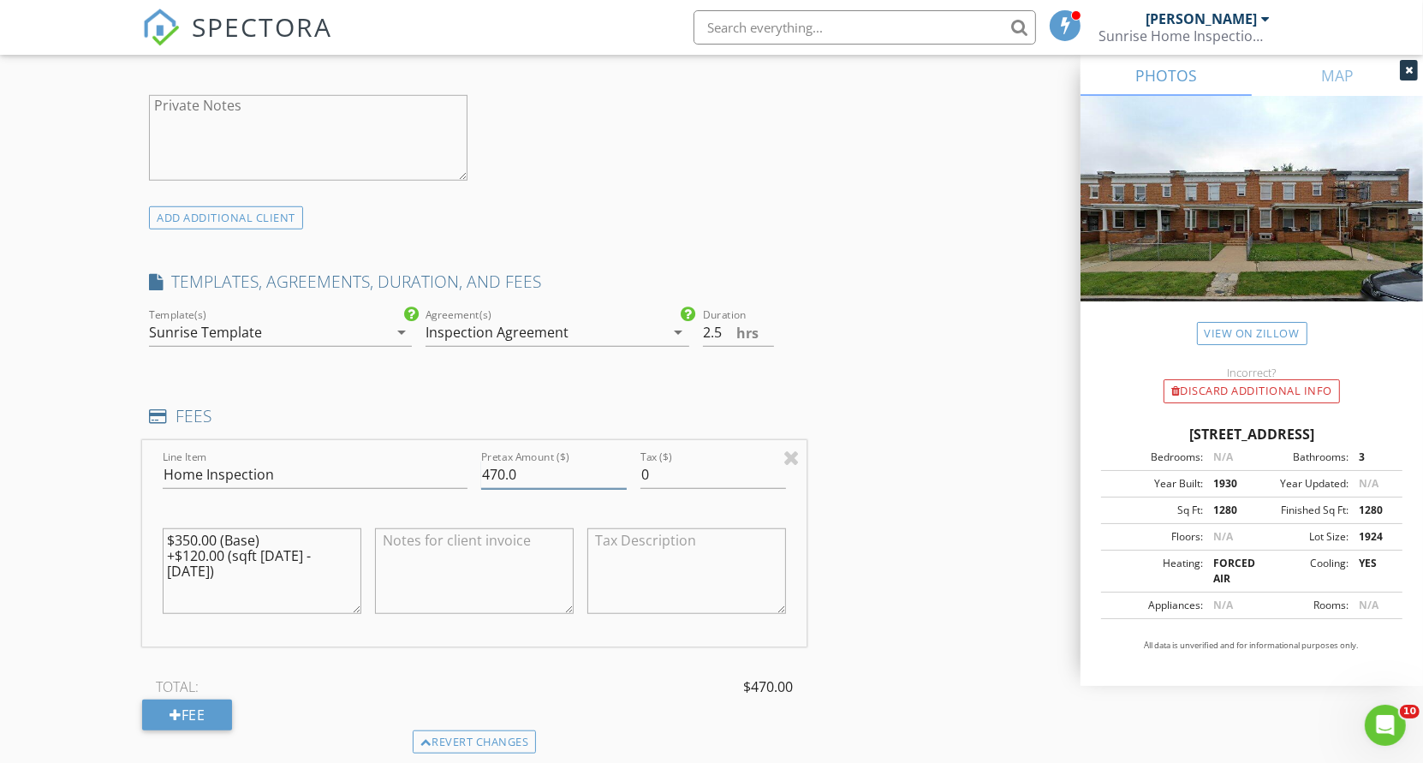
click at [499, 470] on input "470.0" at bounding box center [554, 475] width 146 height 28
type input "480.0"
click at [938, 563] on div "INSPECTOR(S) check_box Christopher Panzer PRIMARY Christopher Panzer arrow_drop…" at bounding box center [711, 505] width 1139 height 2995
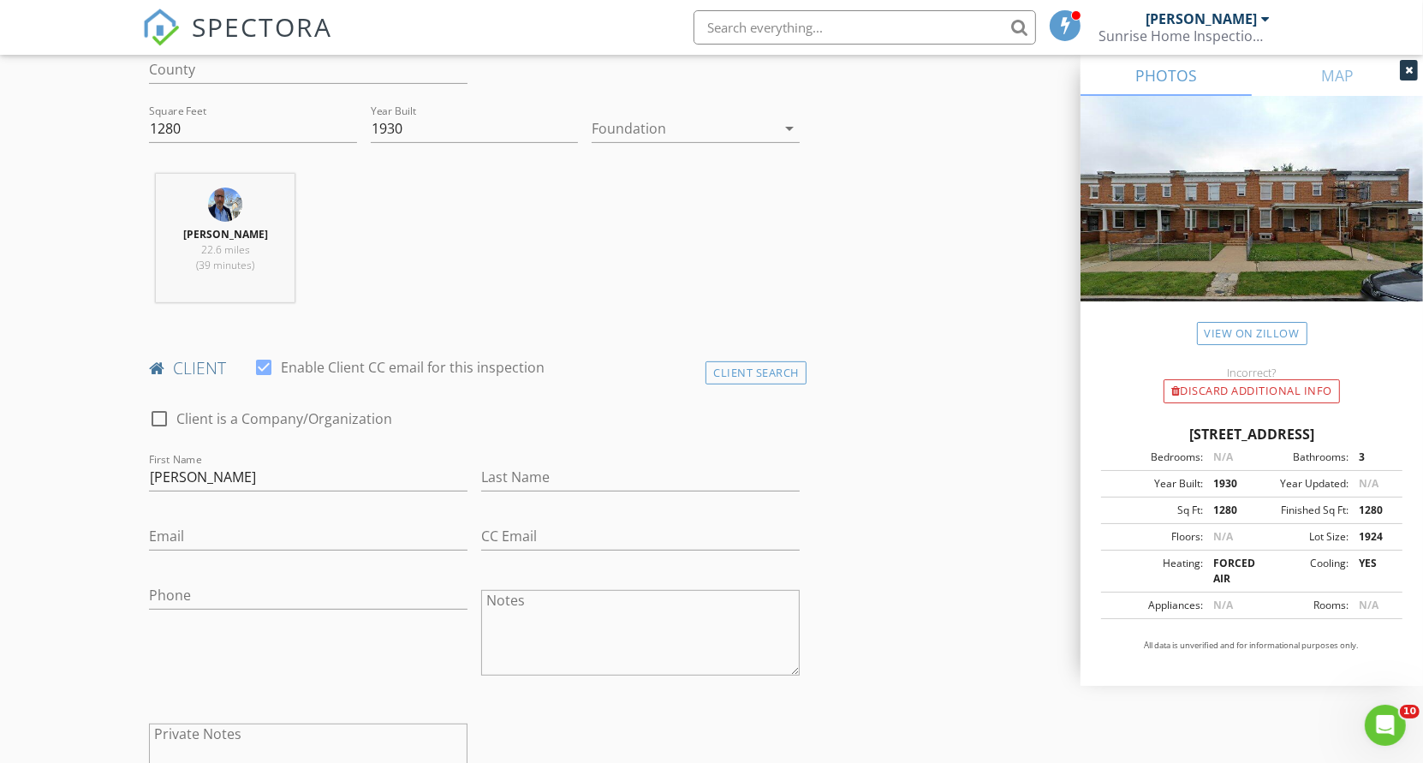
scroll to position [570, 0]
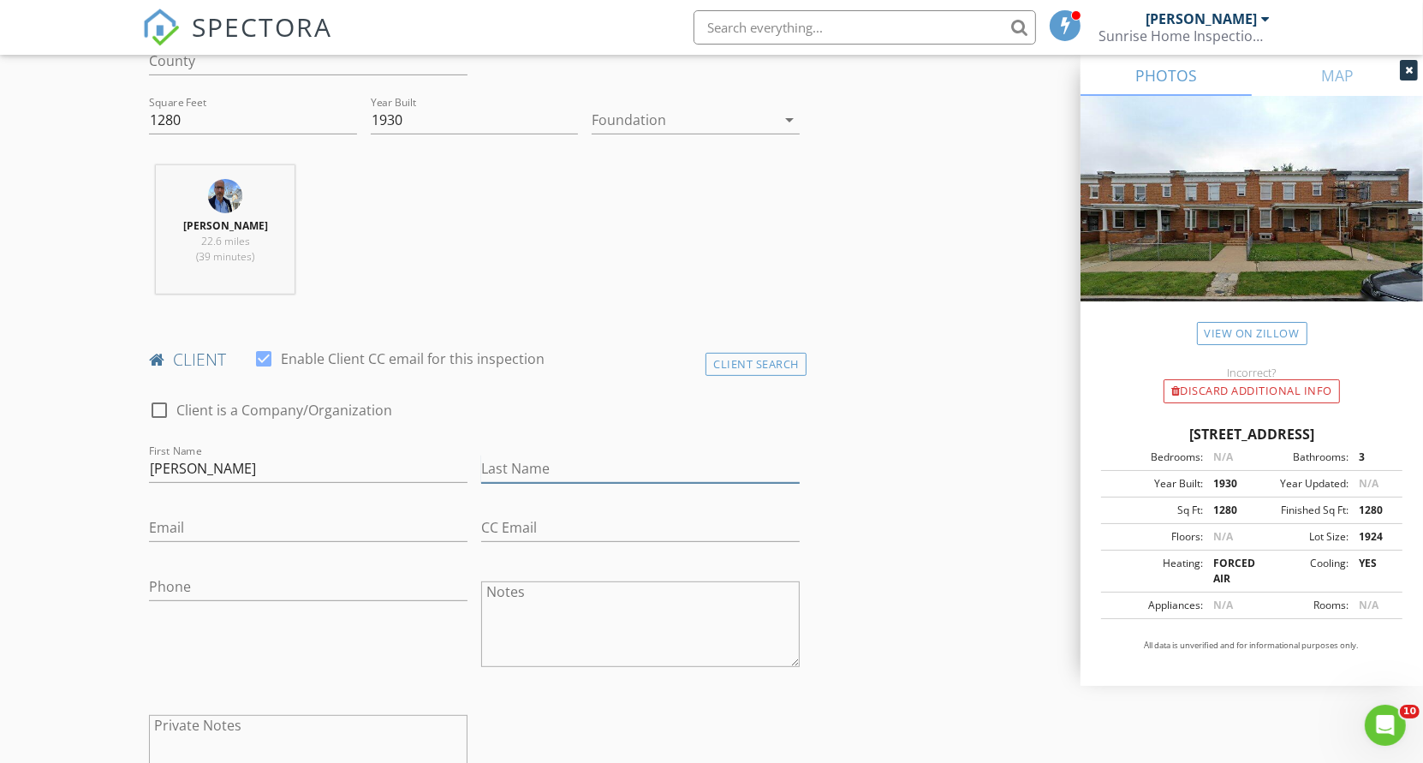
click at [545, 462] on input "Last Name" at bounding box center [640, 469] width 319 height 28
type input "Gonzales"
click at [176, 521] on input "Email" at bounding box center [308, 528] width 319 height 28
paste input "rickyjamesgonzalez@gmail.com"
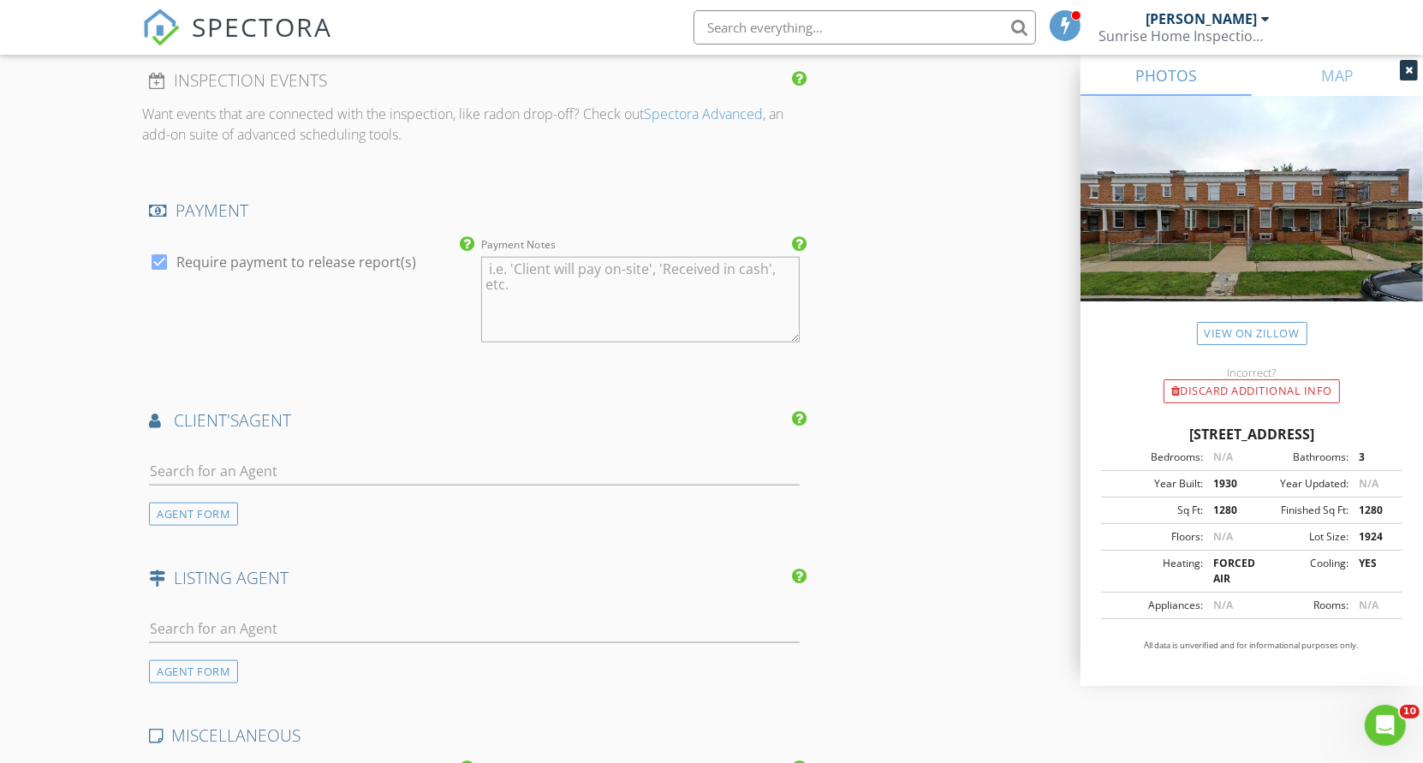
scroll to position [1924, 0]
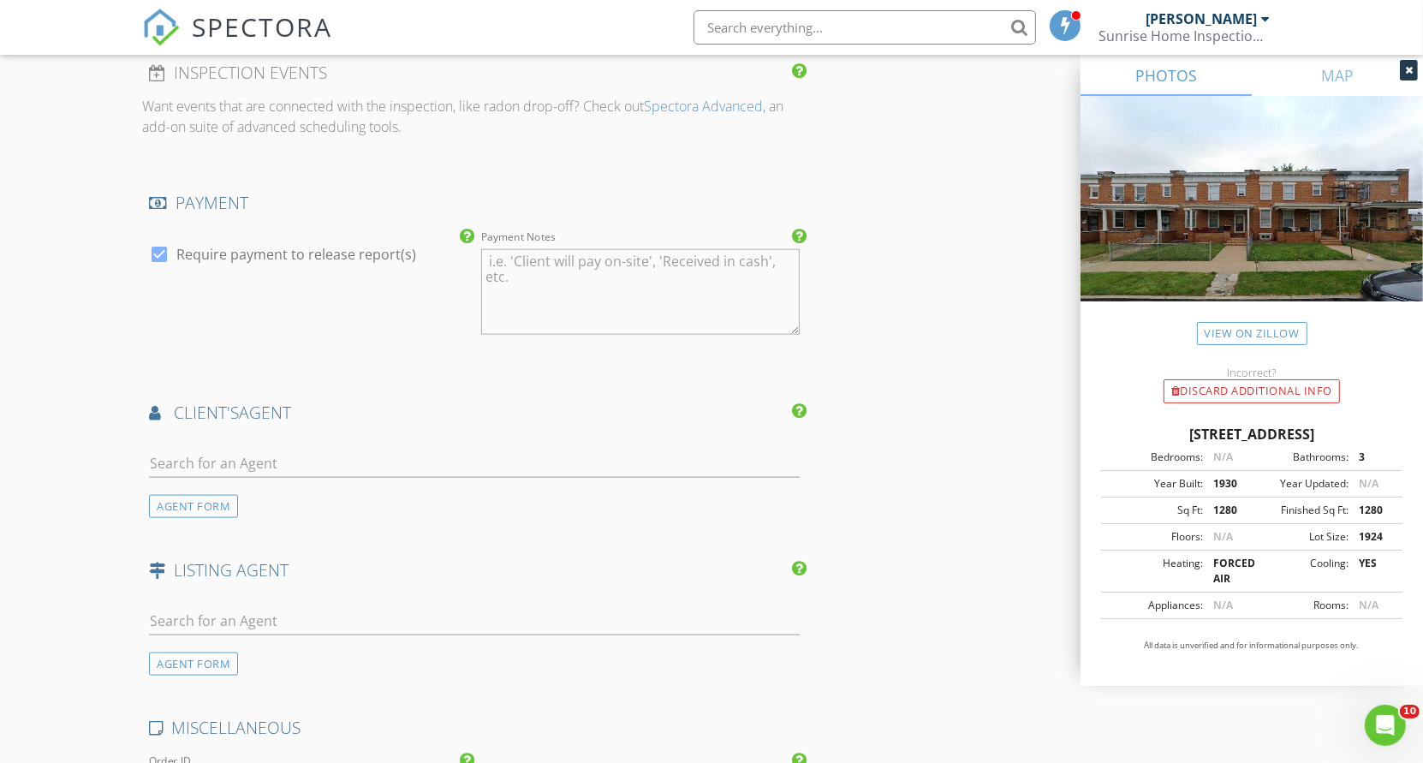
type input "rickyjamesgonzalez@gmail.com"
click at [194, 456] on input "text" at bounding box center [474, 464] width 651 height 28
type input "Gus"
click at [216, 498] on div "Gus Ponton" at bounding box center [251, 501] width 106 height 21
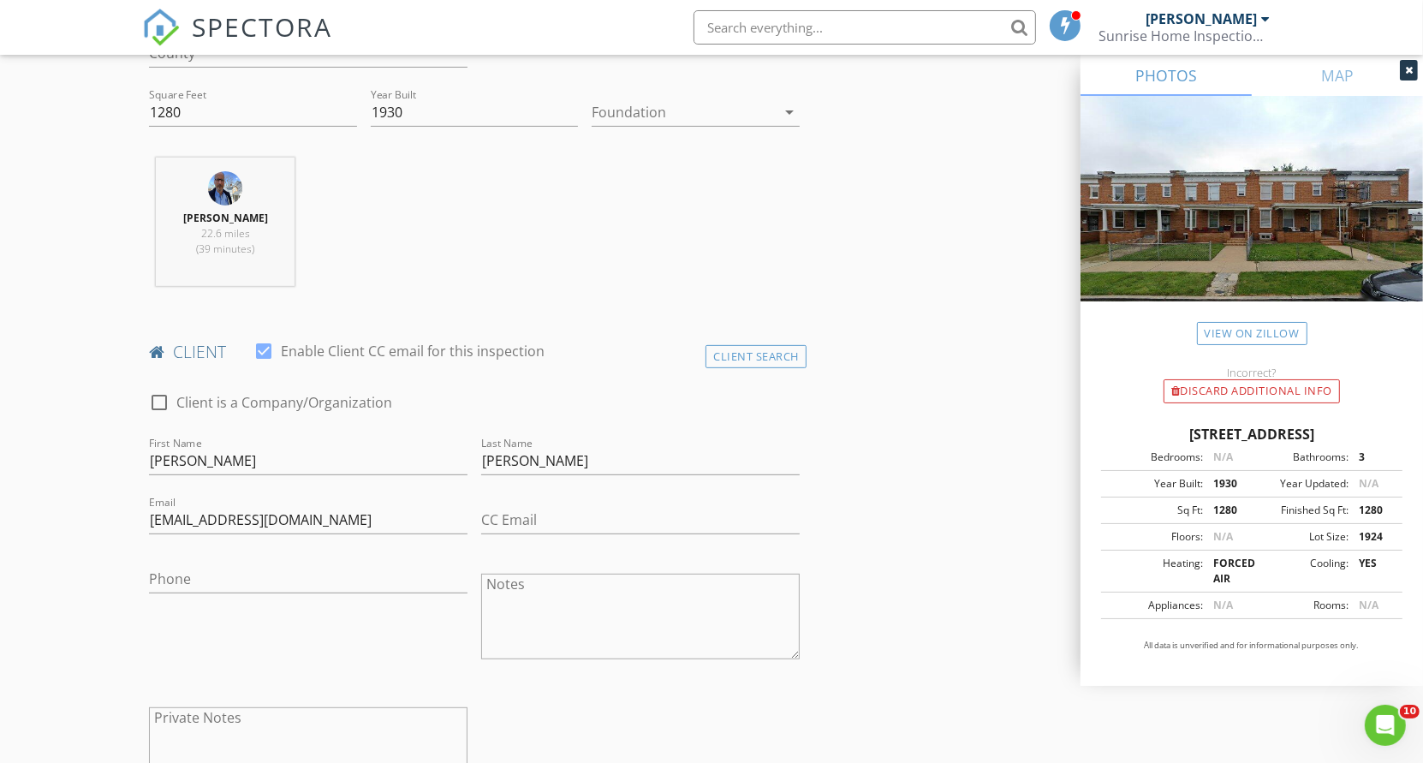
scroll to position [581, 0]
click at [618, 125] on div "Foundation arrow_drop_down" at bounding box center [696, 118] width 208 height 45
click at [624, 102] on div at bounding box center [684, 109] width 184 height 27
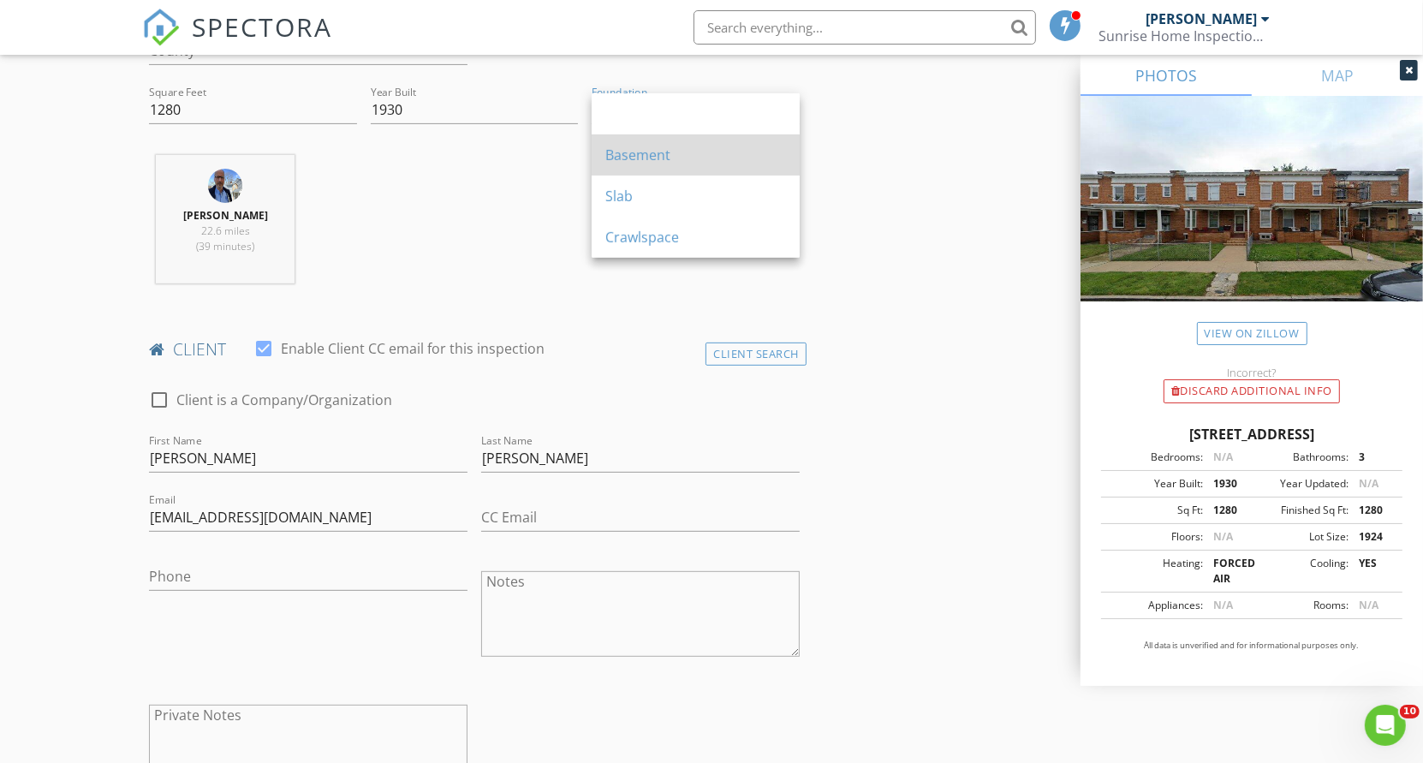
click at [624, 152] on div "Basement" at bounding box center [696, 155] width 181 height 21
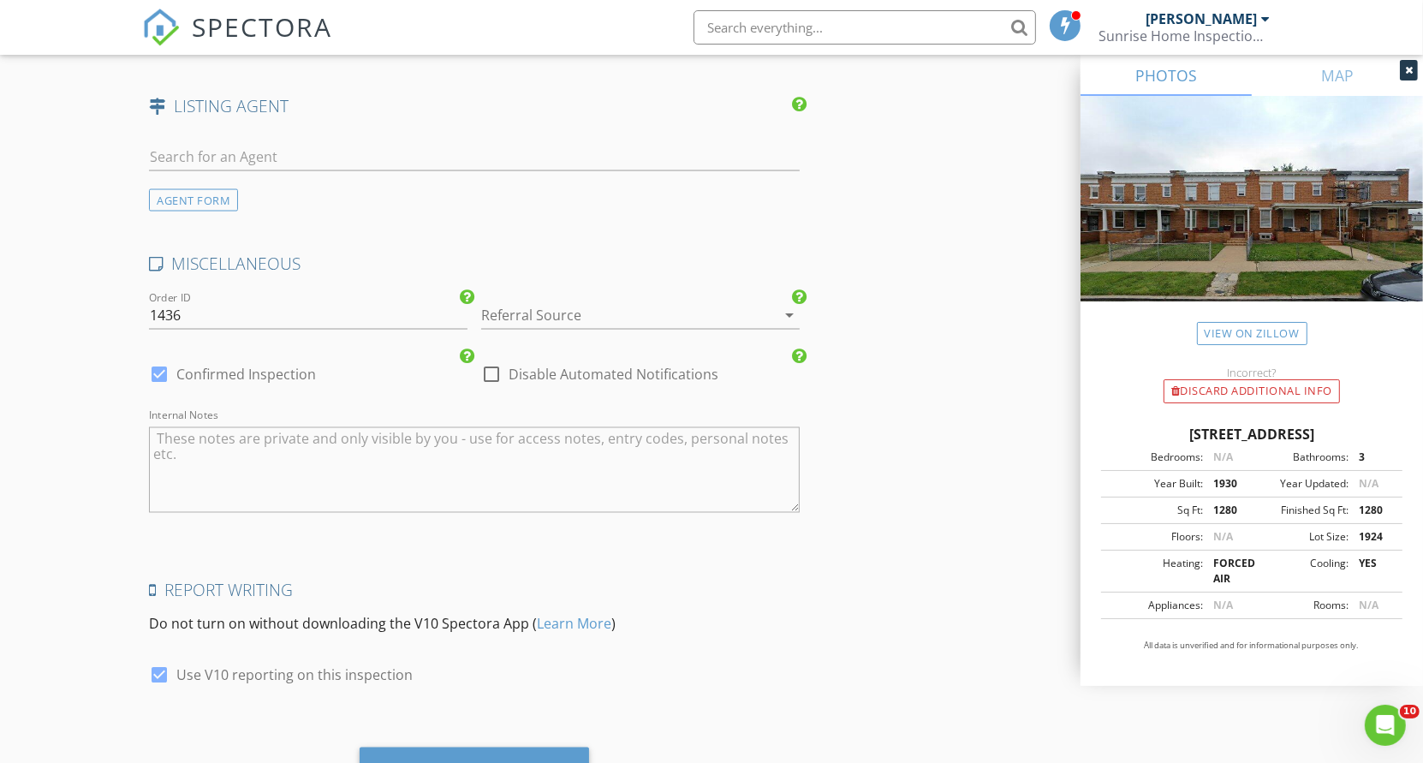
scroll to position [2853, 0]
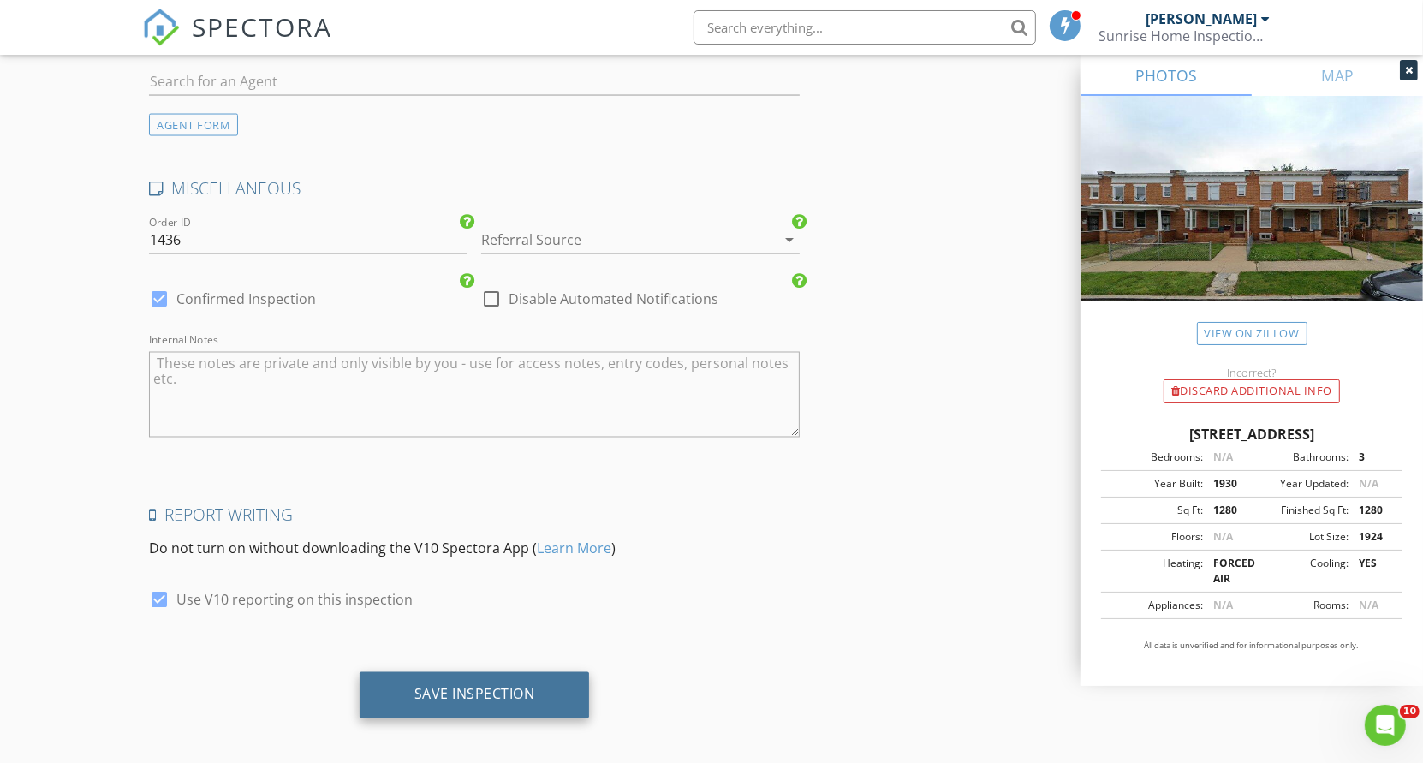
click at [458, 686] on div "Save Inspection" at bounding box center [475, 694] width 121 height 17
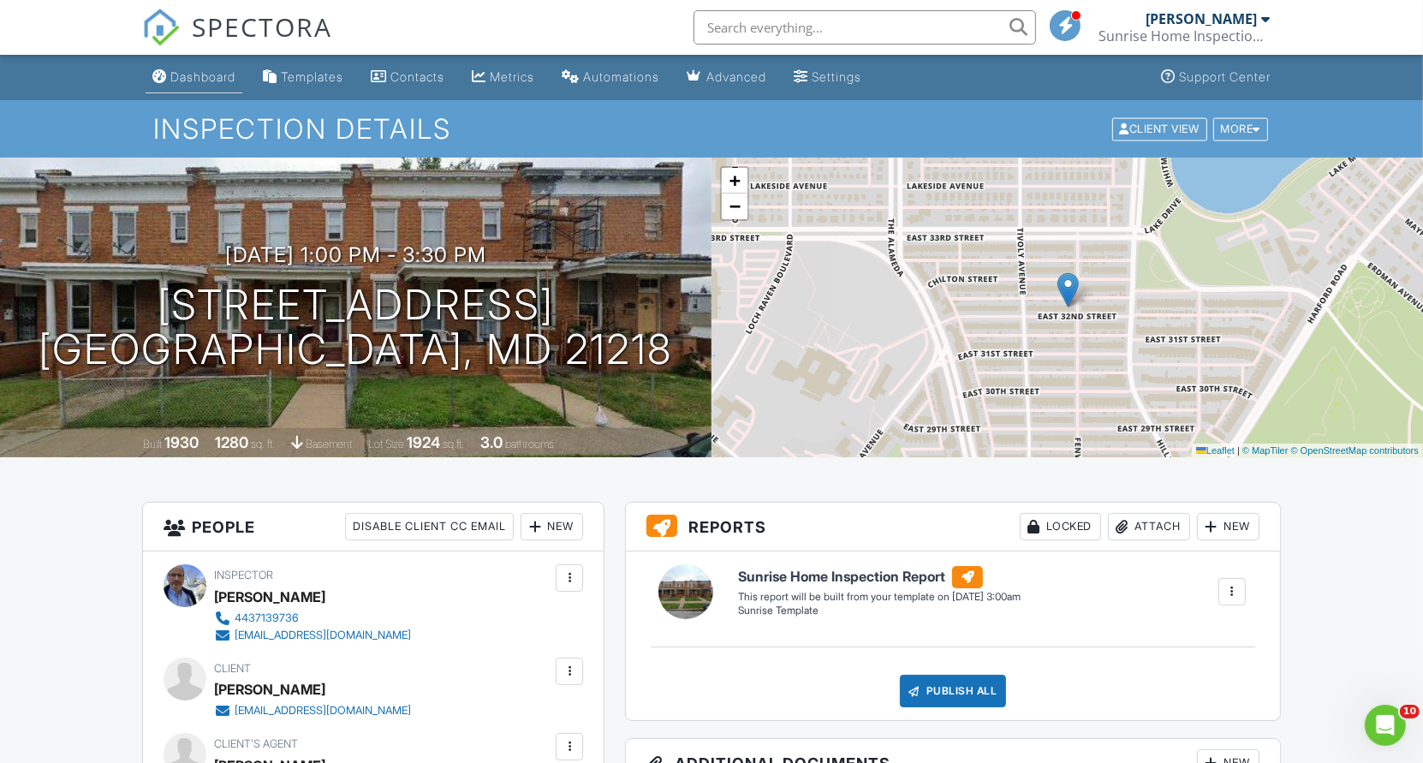
click at [184, 81] on div "Dashboard" at bounding box center [202, 76] width 65 height 15
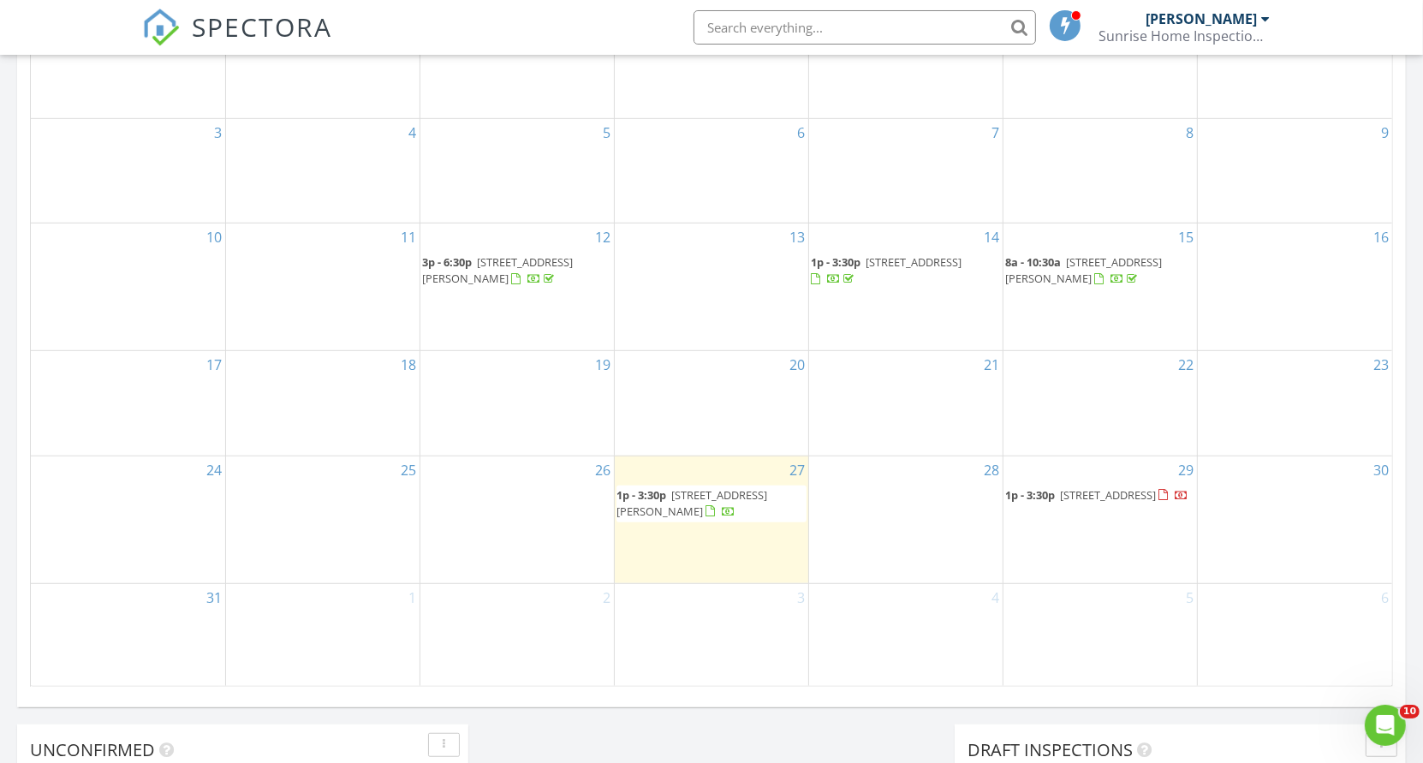
scroll to position [886, 0]
click at [711, 497] on span "11104 Lund Pl, Kensington 20895" at bounding box center [692, 502] width 151 height 32
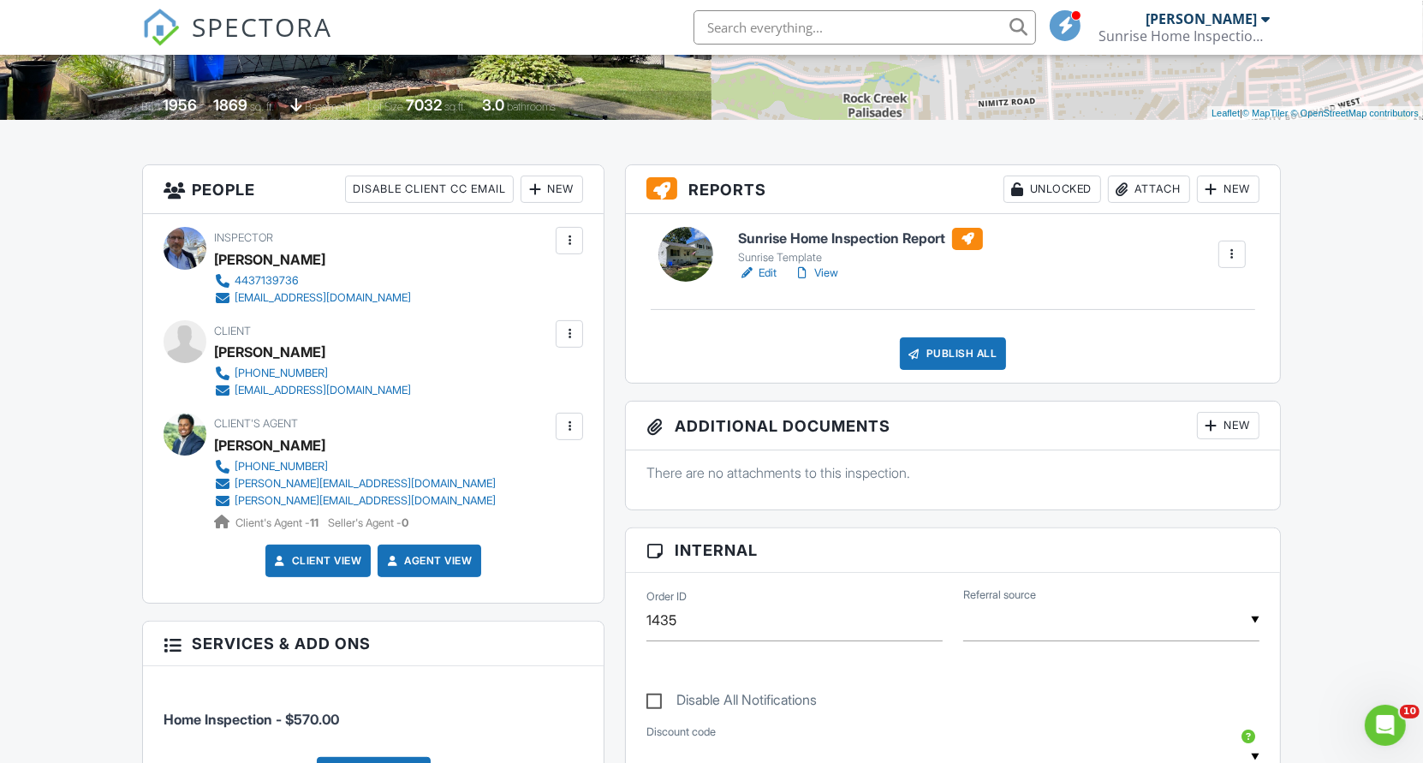
scroll to position [275, 0]
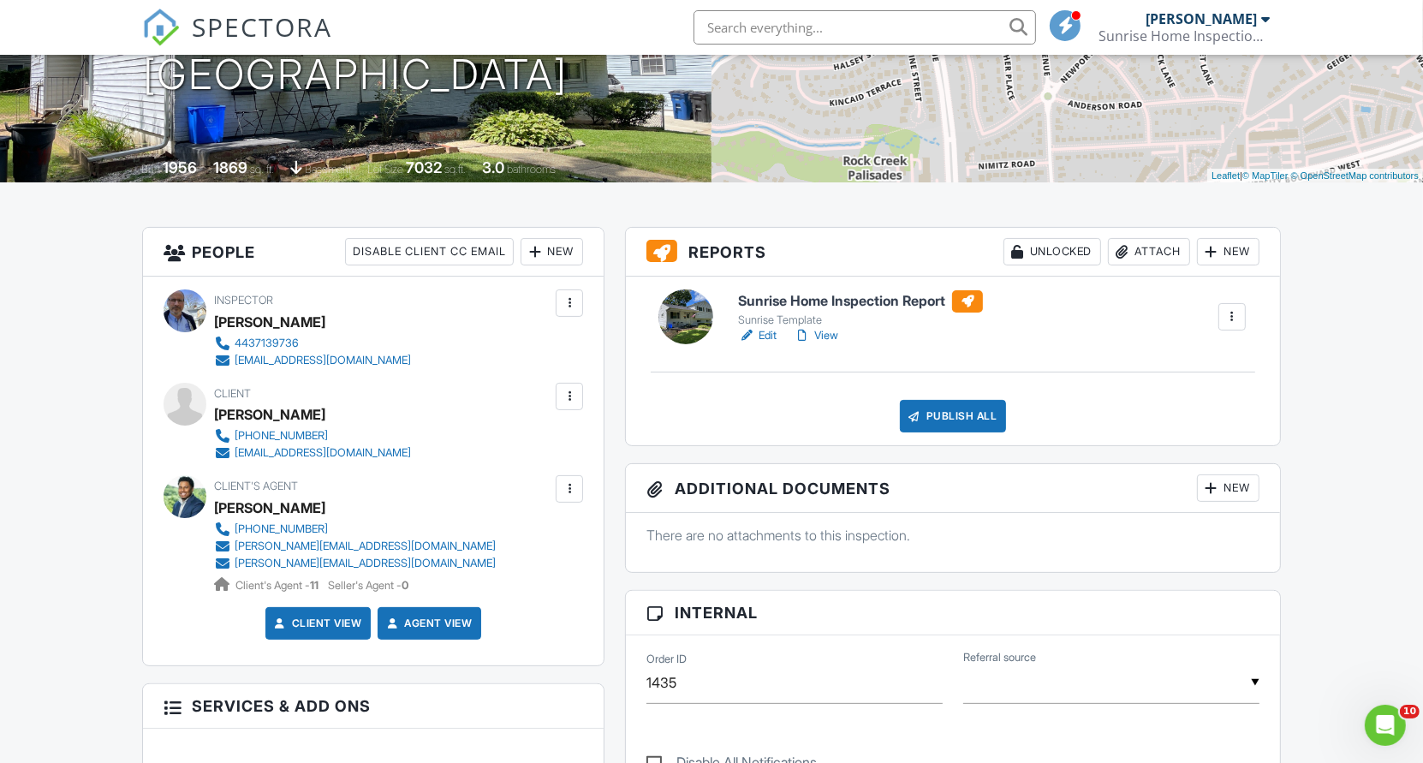
click at [777, 307] on h6 "Sunrise Home Inspection Report" at bounding box center [860, 301] width 245 height 22
